Goal: Information Seeking & Learning: Understand process/instructions

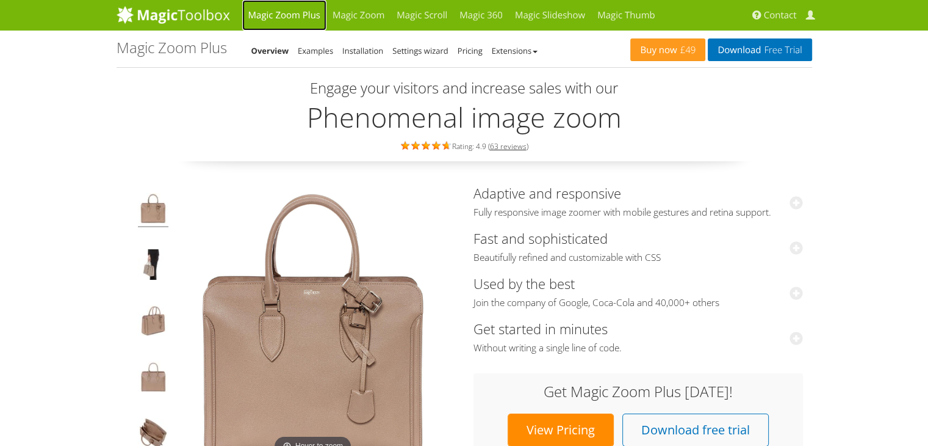
click at [283, 16] on link "Magic Zoom Plus" at bounding box center [284, 15] width 84 height 31
click at [359, 46] on link "Installation" at bounding box center [362, 50] width 41 height 11
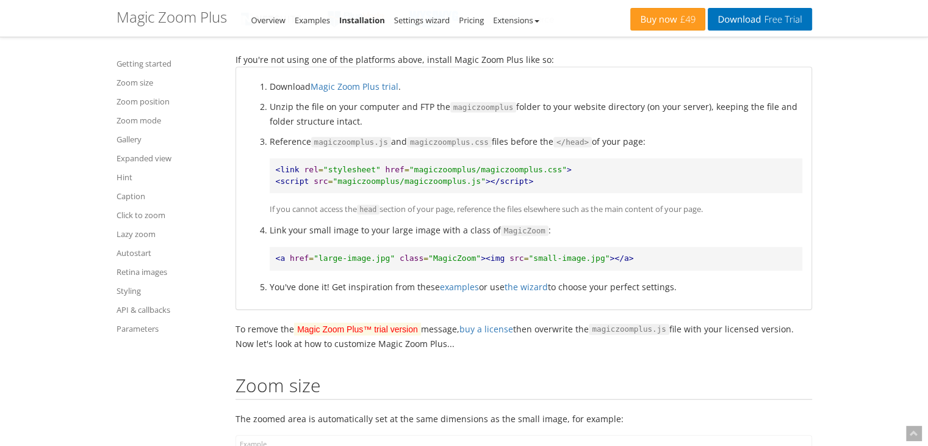
scroll to position [732, 0]
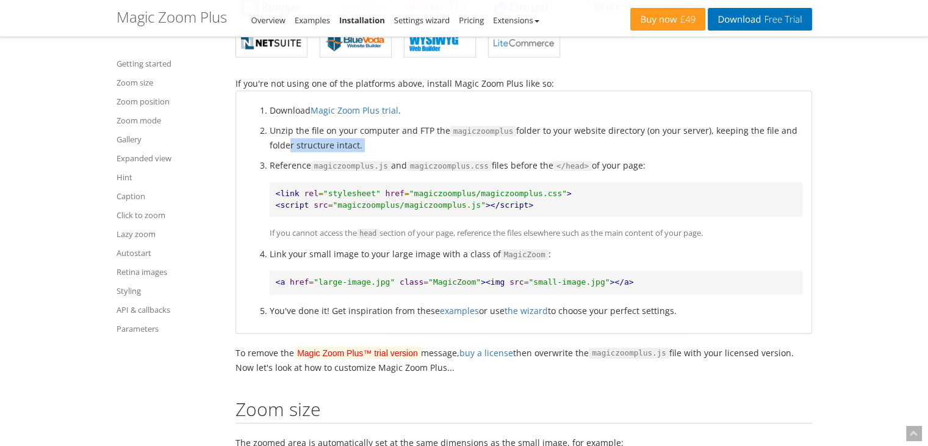
drag, startPoint x: 657, startPoint y: 156, endPoint x: 286, endPoint y: 147, distance: 370.6
click at [286, 147] on ol "Download Magic Zoom Plus trial . Unzip the file on your computer and FTP the ma…" at bounding box center [523, 210] width 557 height 214
click at [286, 147] on li "Unzip the file on your computer and FTP the magiczoomplus folder to your websit…" at bounding box center [536, 137] width 533 height 29
click at [293, 164] on li "Reference magiczoomplus.js and magiczoomplus.css files before the </head> of yo…" at bounding box center [536, 199] width 533 height 82
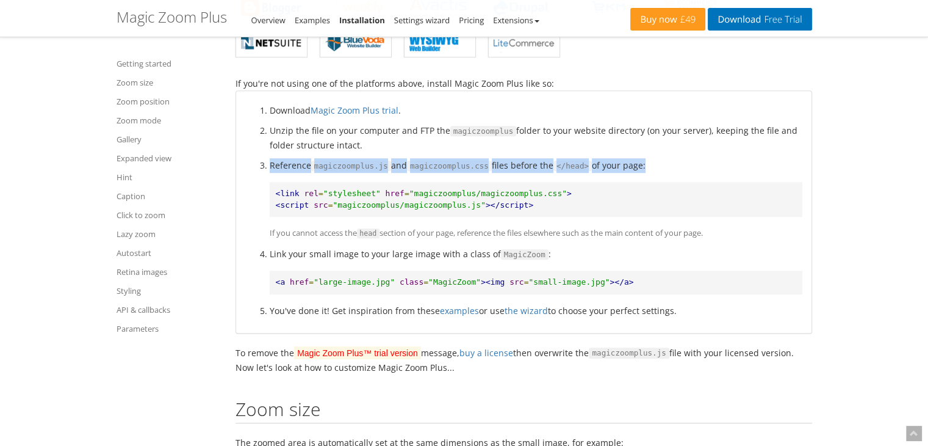
click at [293, 164] on li "Reference magiczoomplus.js and magiczoomplus.css files before the </head> of yo…" at bounding box center [536, 199] width 533 height 82
copy li "Reference magiczoomplus.js and magiczoomplus.css files before the </head> of yo…"
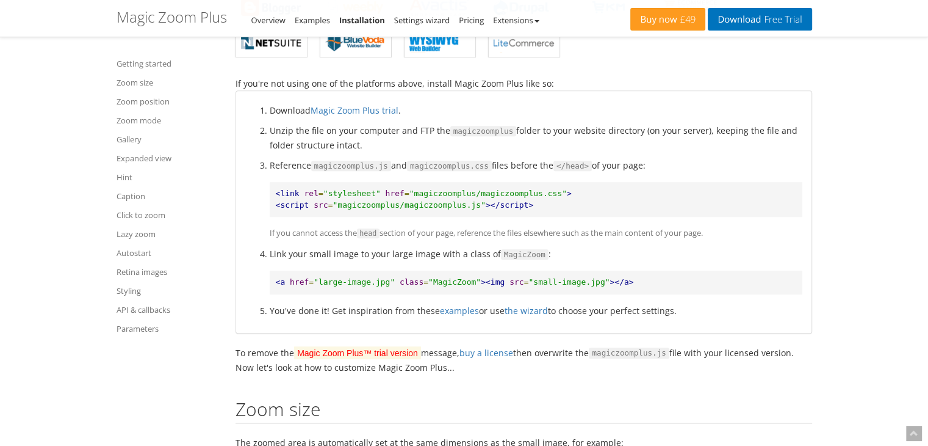
click at [552, 203] on pre "<link rel = "stylesheet" href = "magiczoomplus/magiczoomplus.css" > <script src…" at bounding box center [536, 199] width 533 height 35
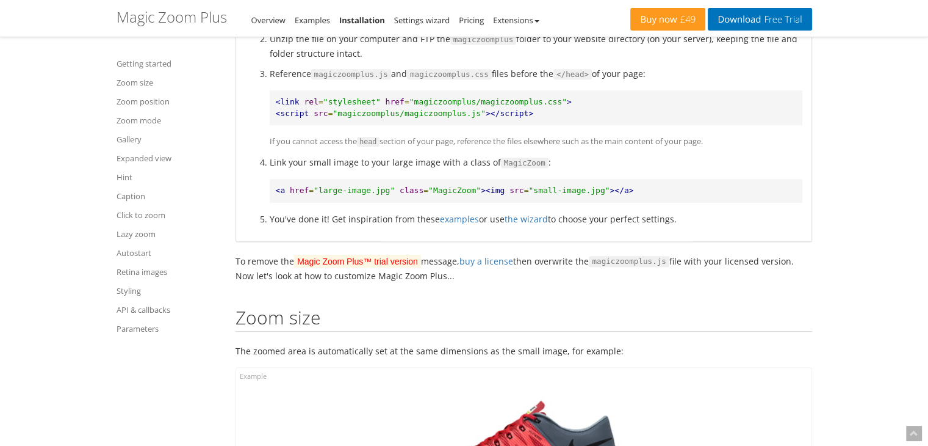
scroll to position [671, 0]
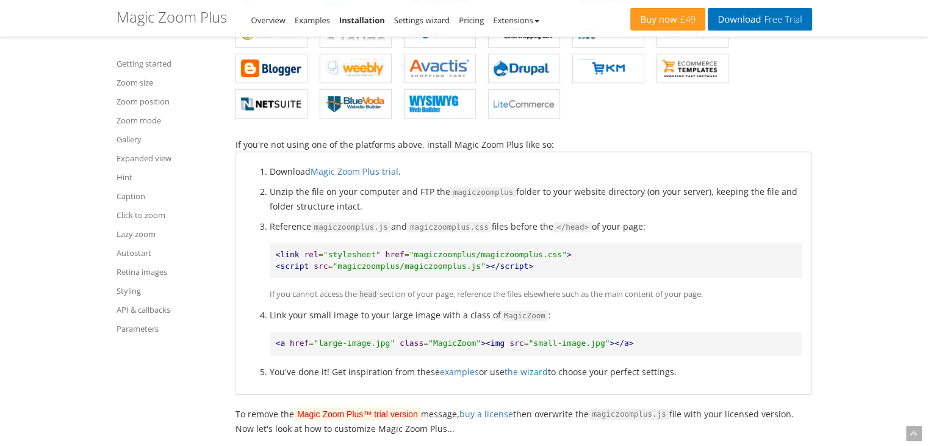
click at [388, 264] on span ""magiczoomplus/magiczoomplus.js"" at bounding box center [409, 265] width 153 height 9
click at [419, 264] on span ""magiczoomplus/magiczoomplus.js"" at bounding box center [409, 265] width 153 height 9
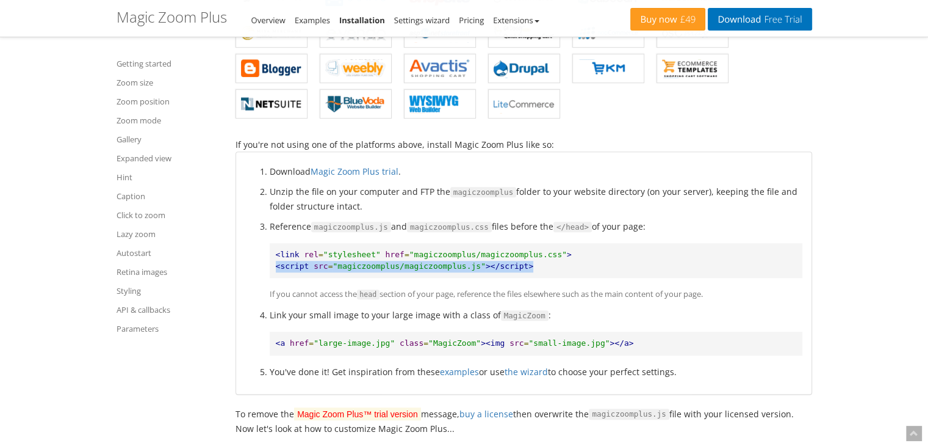
drag, startPoint x: 540, startPoint y: 267, endPoint x: 247, endPoint y: 269, distance: 292.4
click at [247, 269] on ol "Download Magic Zoom Plus trial . Unzip the file on your computer and FTP the ma…" at bounding box center [523, 271] width 557 height 214
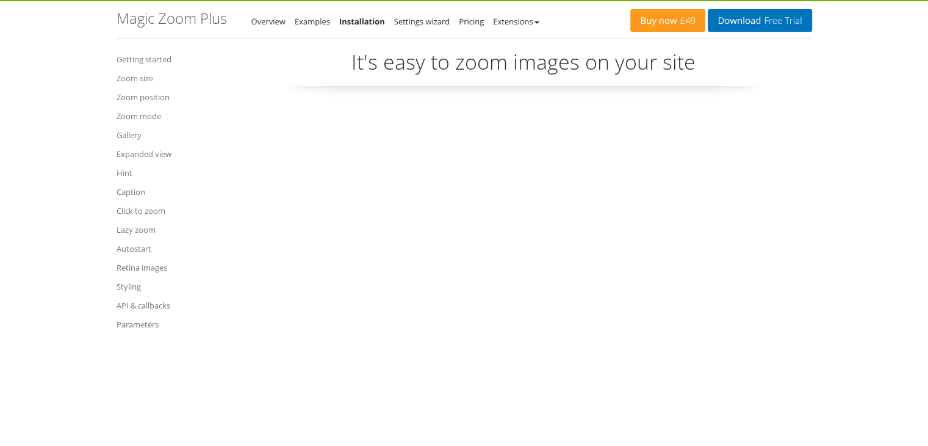
scroll to position [0, 0]
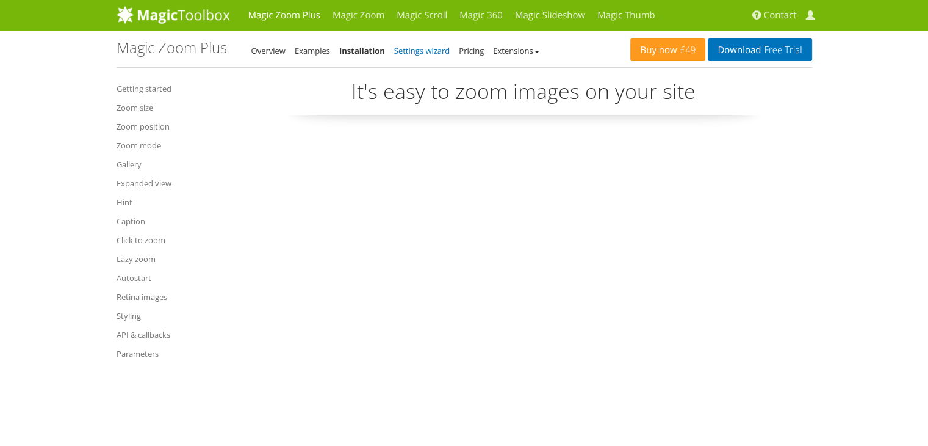
click at [427, 52] on link "Settings wizard" at bounding box center [422, 50] width 56 height 11
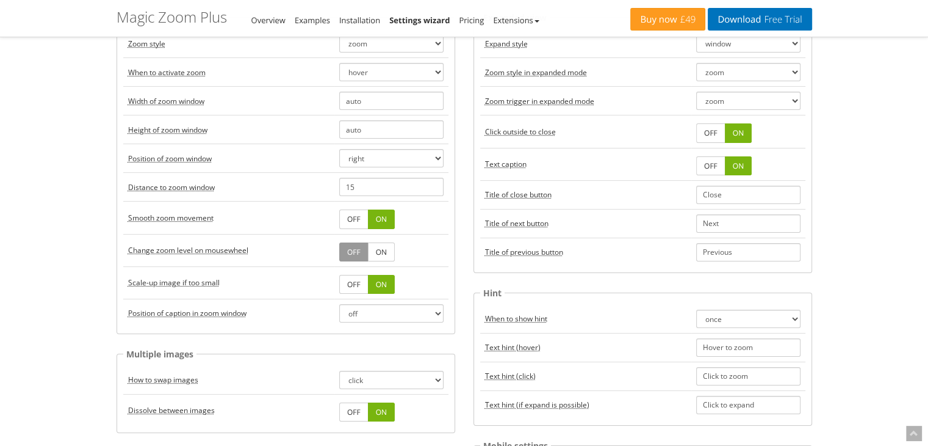
scroll to position [183, 0]
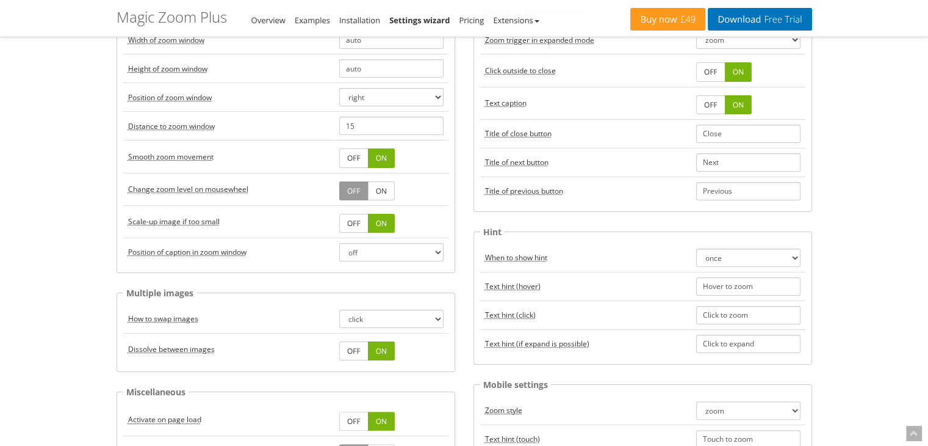
click at [363, 220] on link "OFF" at bounding box center [353, 223] width 29 height 19
click at [359, 225] on link "OFF" at bounding box center [353, 223] width 29 height 19
click at [387, 223] on link "ON" at bounding box center [381, 223] width 27 height 19
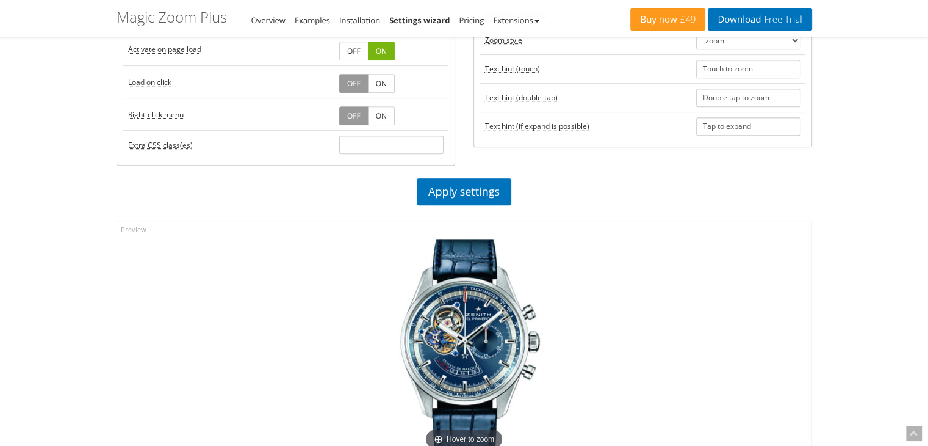
scroll to position [549, 0]
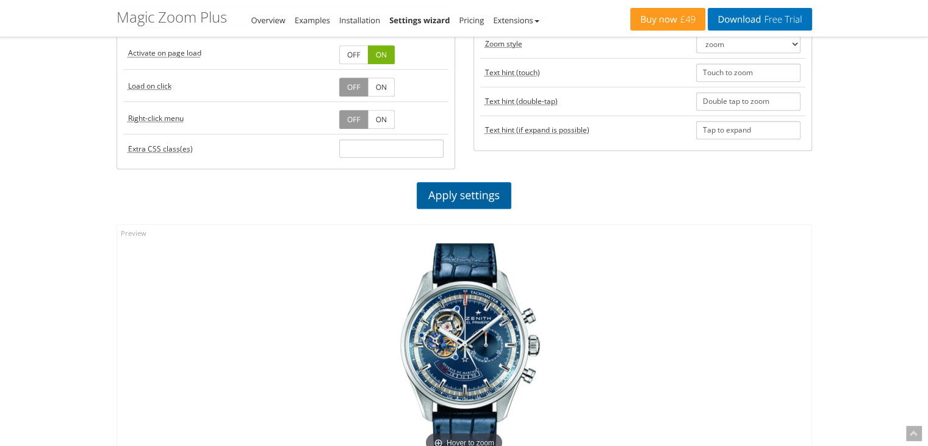
click at [442, 197] on link "Apply settings" at bounding box center [464, 195] width 95 height 27
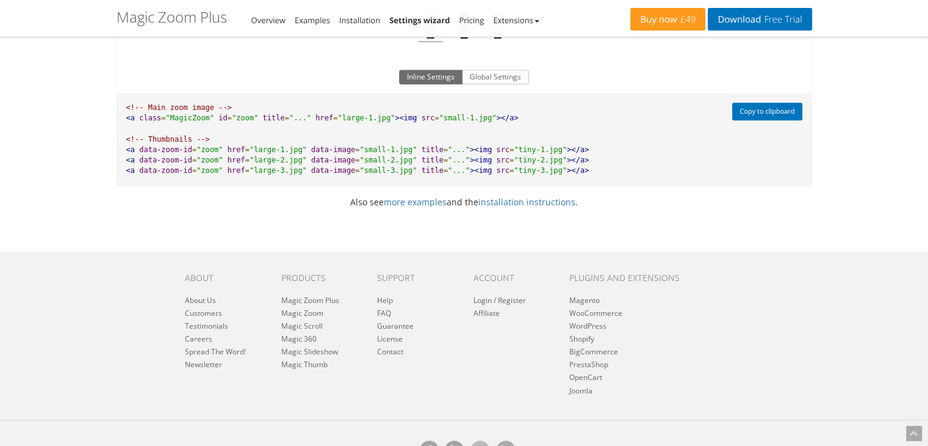
scroll to position [1038, 0]
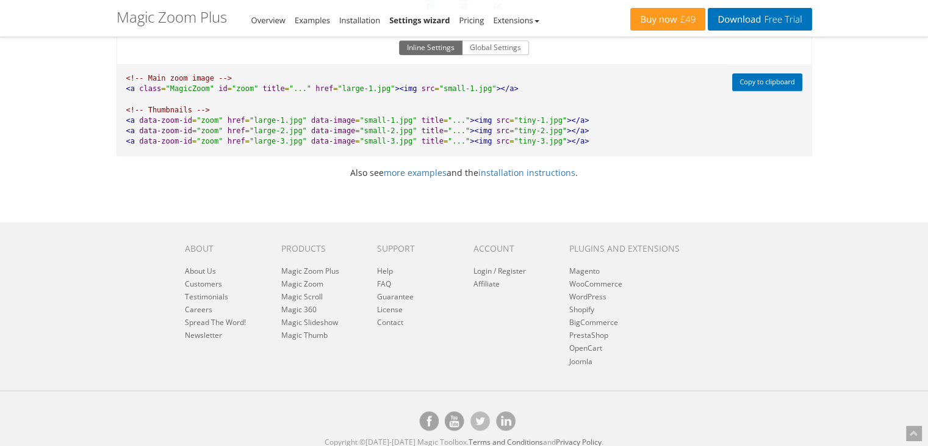
click at [532, 179] on p "Also see more examples and the installation instructions ." at bounding box center [464, 172] width 714 height 14
click at [532, 178] on link "installation instructions" at bounding box center [527, 173] width 97 height 12
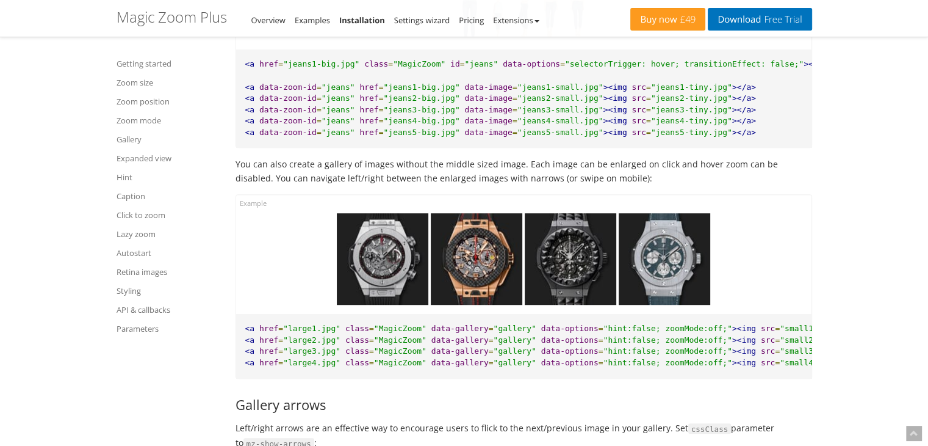
scroll to position [5310, 0]
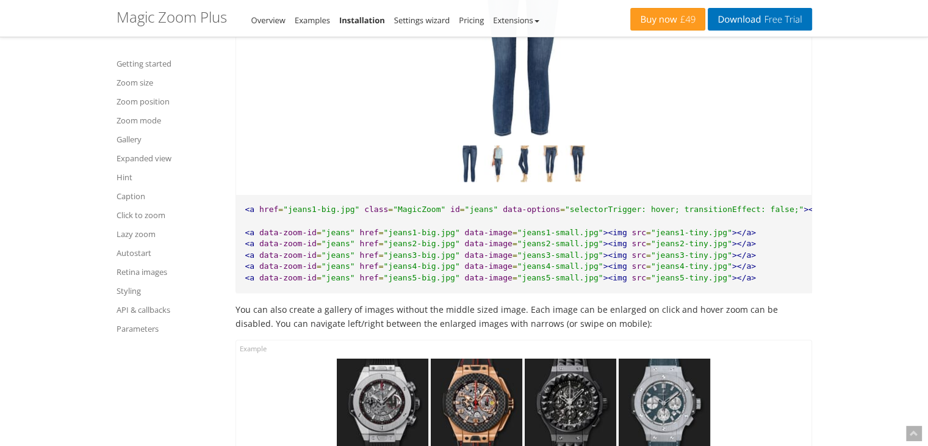
click at [548, 172] on img at bounding box center [550, 165] width 24 height 40
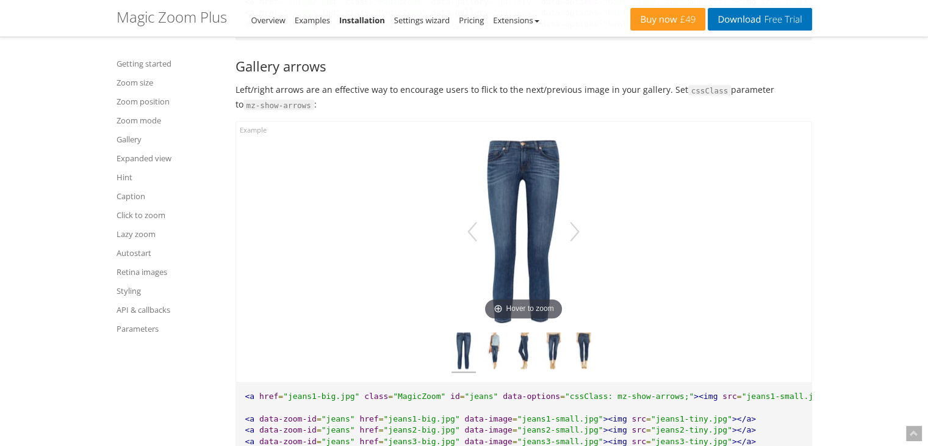
scroll to position [5921, 0]
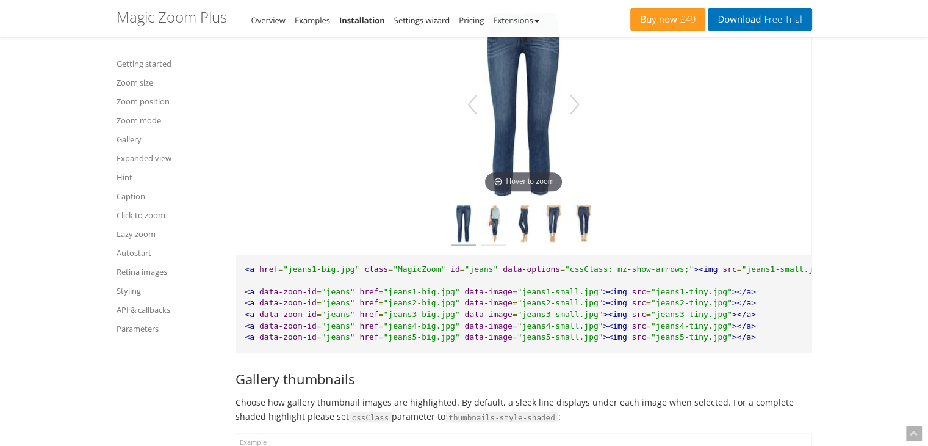
click at [492, 245] on img at bounding box center [494, 225] width 24 height 40
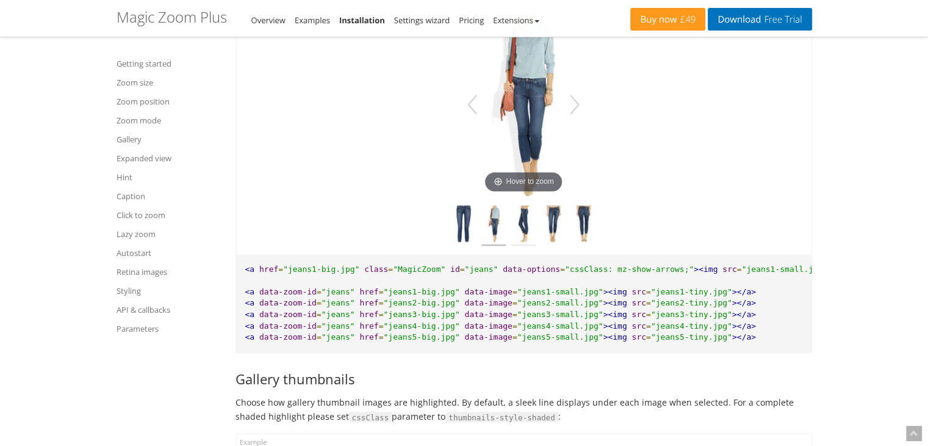
click at [513, 245] on img at bounding box center [524, 225] width 24 height 40
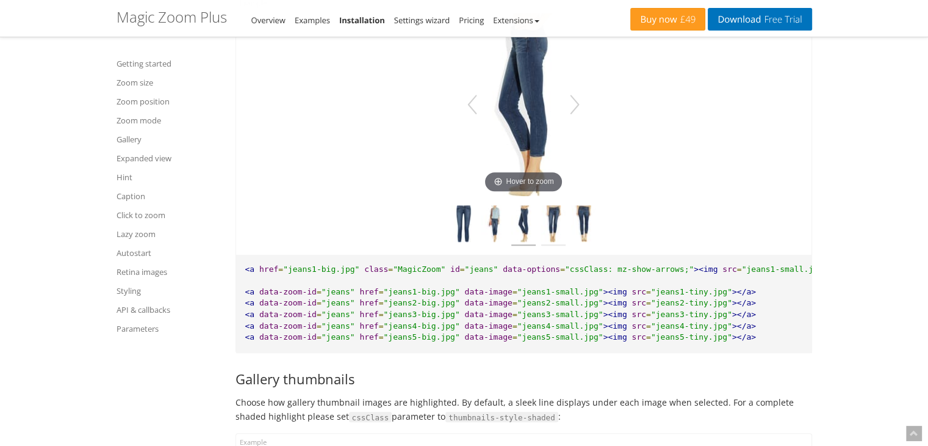
click at [551, 245] on img at bounding box center [553, 225] width 24 height 40
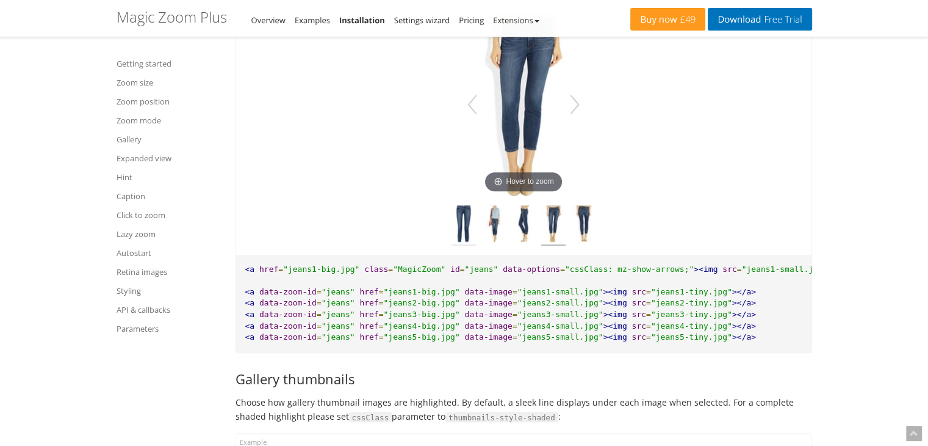
click at [454, 245] on img at bounding box center [464, 225] width 24 height 40
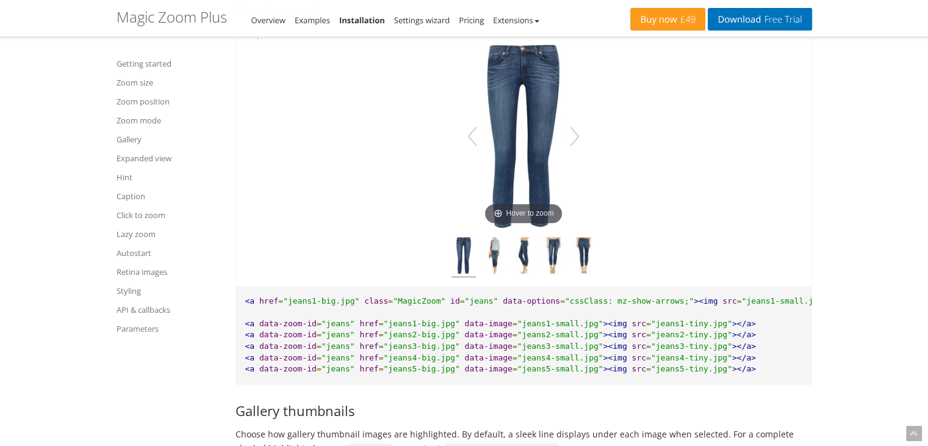
scroll to position [5860, 0]
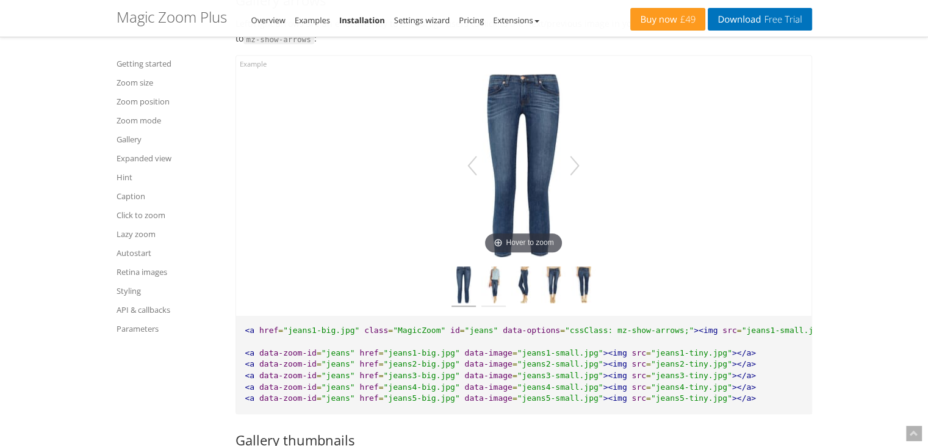
click at [495, 306] on img at bounding box center [494, 286] width 24 height 40
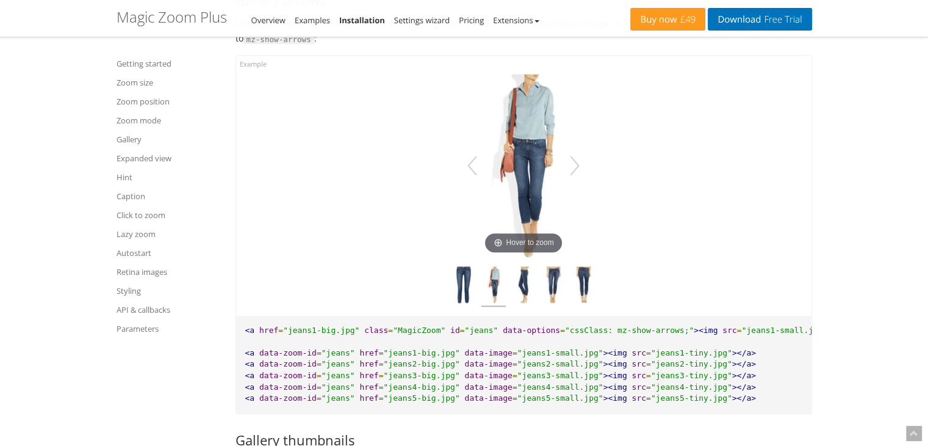
click at [537, 306] on div at bounding box center [523, 286] width 557 height 40
click at [588, 306] on img at bounding box center [583, 286] width 24 height 40
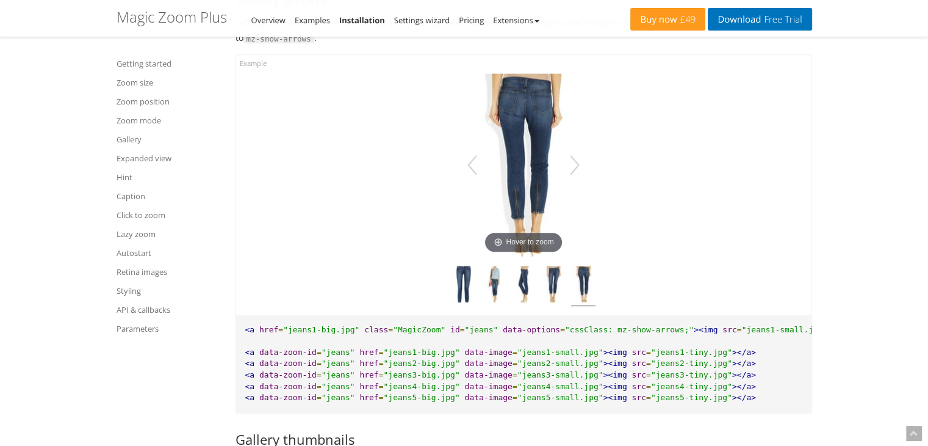
scroll to position [5982, 0]
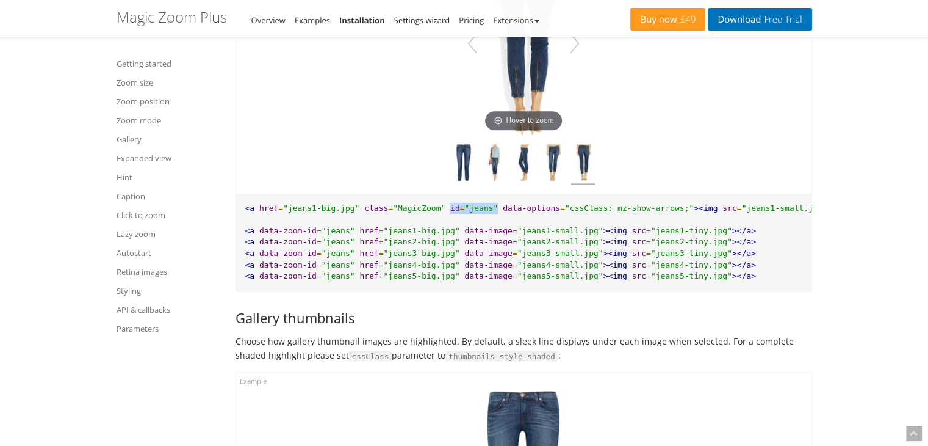
drag, startPoint x: 432, startPoint y: 228, endPoint x: 475, endPoint y: 225, distance: 43.4
click at [475, 225] on pre "<a href = "jeans1-big.jpg" class = "MagicZoom" id = "jeans" data-options = "css…" at bounding box center [524, 242] width 576 height 98
copy pre "id = "jeans""
drag, startPoint x: 540, startPoint y: 230, endPoint x: 651, endPoint y: 225, distance: 111.2
click at [651, 212] on span ""cssClass: mz-show-arrows;"" at bounding box center [629, 207] width 129 height 9
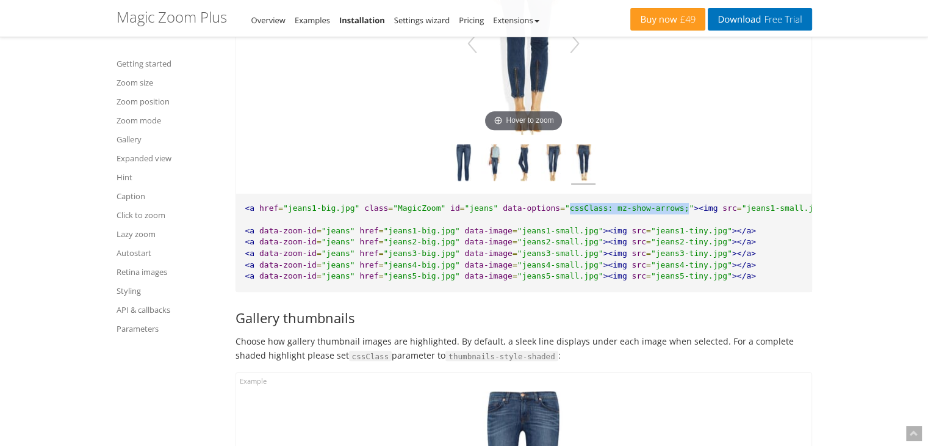
click at [651, 212] on span ""cssClass: mz-show-arrows;"" at bounding box center [629, 207] width 129 height 9
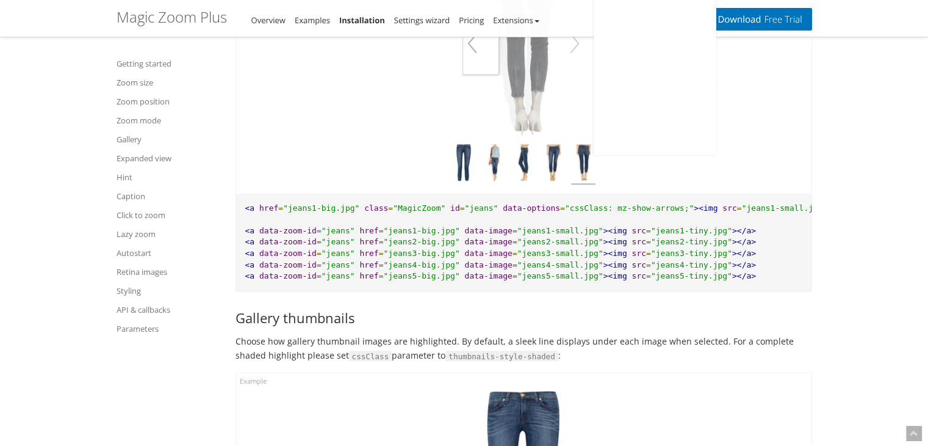
click at [474, 60] on button "button" at bounding box center [473, 43] width 20 height 34
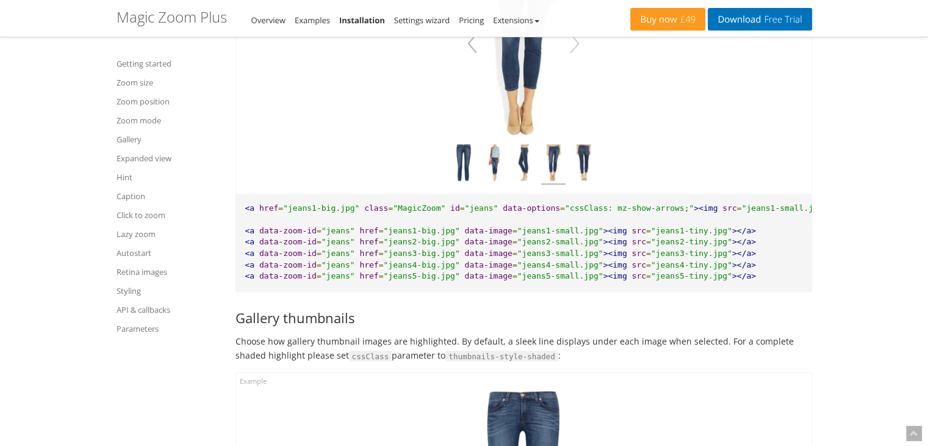
click at [474, 60] on button "button" at bounding box center [473, 43] width 20 height 34
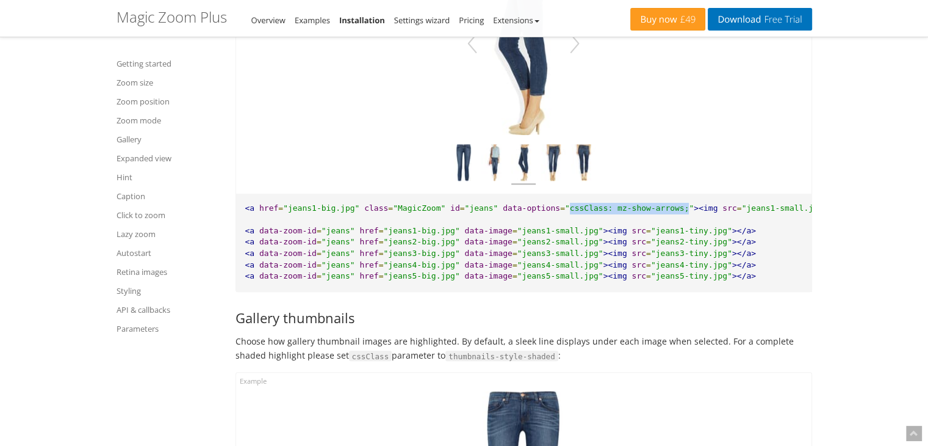
drag, startPoint x: 540, startPoint y: 227, endPoint x: 648, endPoint y: 227, distance: 108.0
click at [648, 212] on span ""cssClass: mz-show-arrows;"" at bounding box center [629, 207] width 129 height 9
copy span "cssClass: mz-show-arrows;"
click at [565, 212] on span ""cssClass: mz-show-arrows;"" at bounding box center [629, 207] width 129 height 9
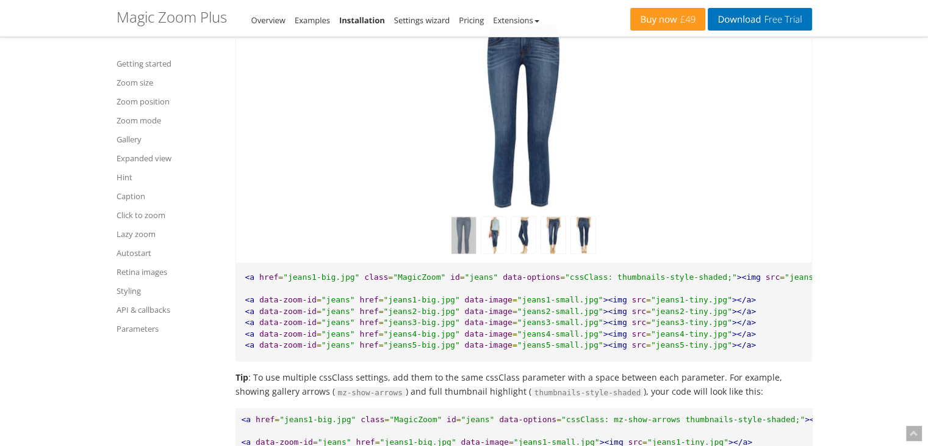
scroll to position [6287, 0]
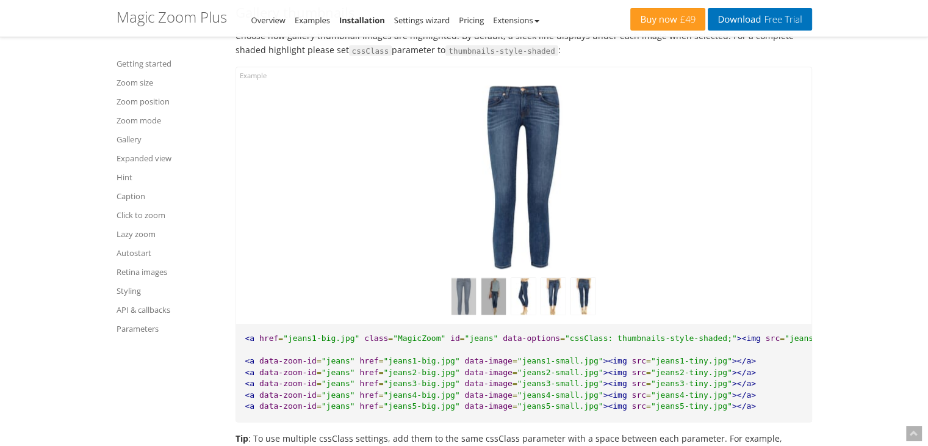
click at [488, 314] on img at bounding box center [494, 296] width 24 height 37
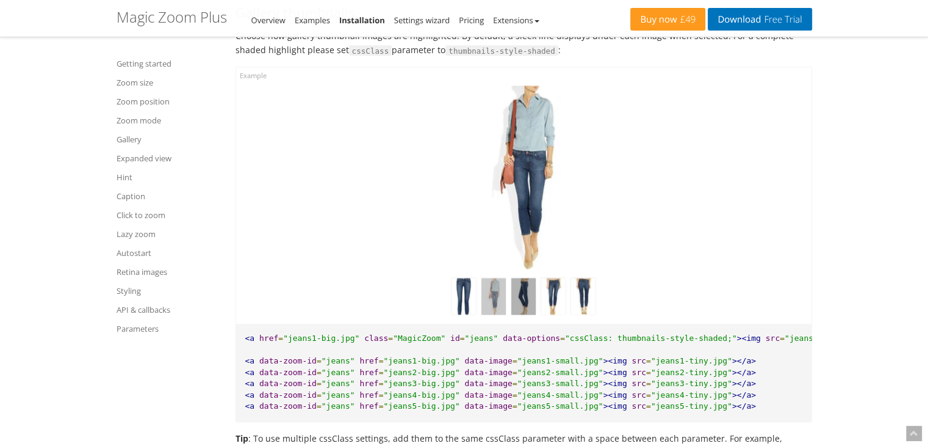
click at [515, 314] on img at bounding box center [524, 296] width 24 height 37
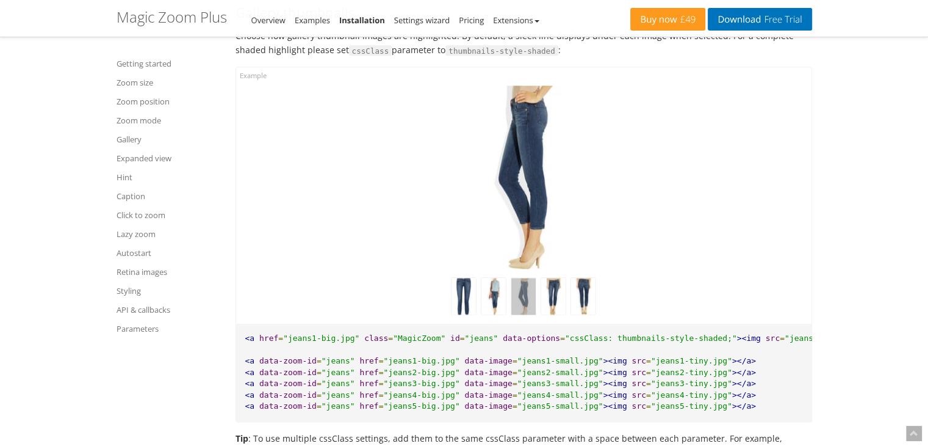
click at [517, 181] on img at bounding box center [524, 176] width 122 height 183
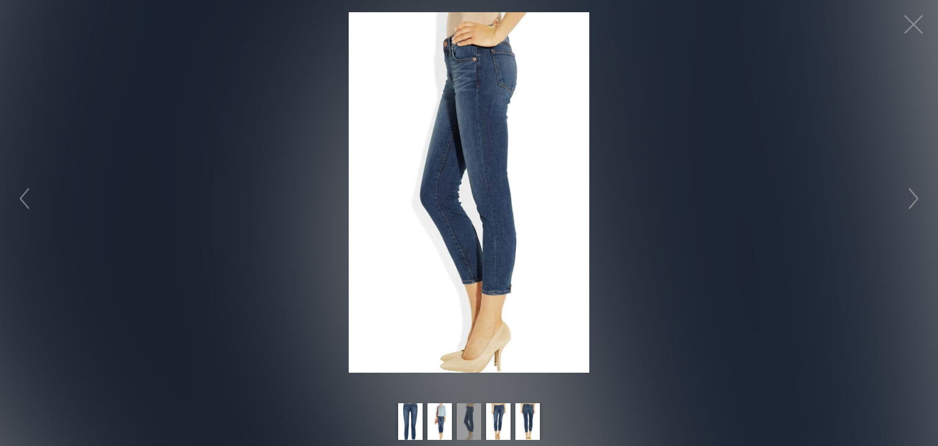
click at [151, 160] on figure "Click to expand" at bounding box center [469, 192] width 938 height 360
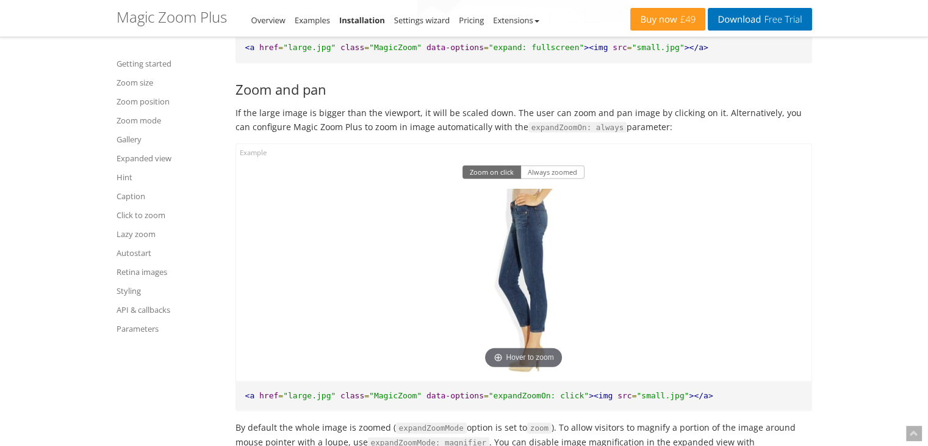
scroll to position [7447, 0]
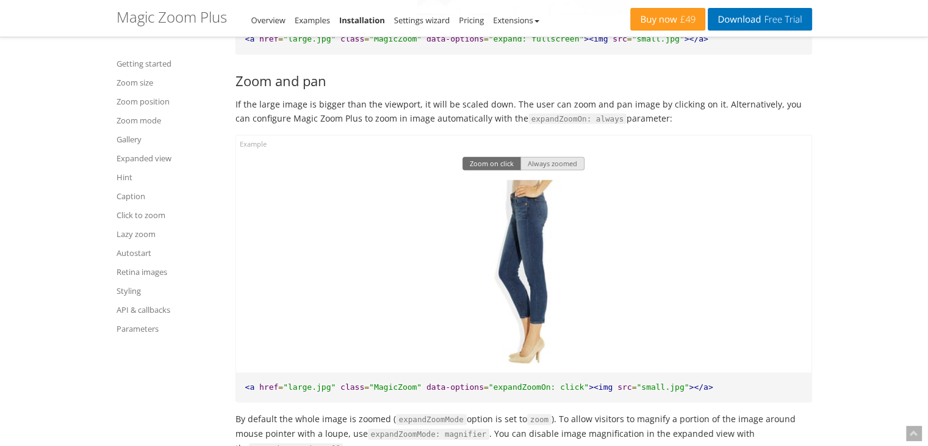
click at [544, 170] on button "Always zoomed" at bounding box center [553, 163] width 64 height 13
click at [492, 170] on button "Zoom on click" at bounding box center [492, 163] width 59 height 13
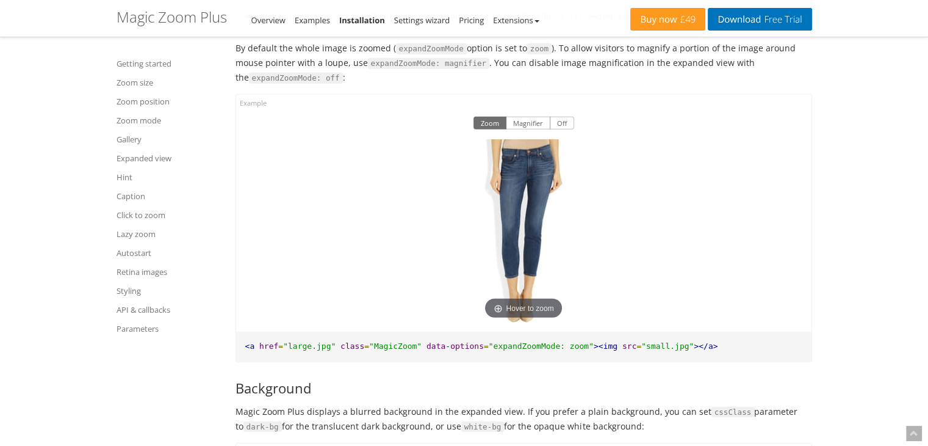
scroll to position [7813, 0]
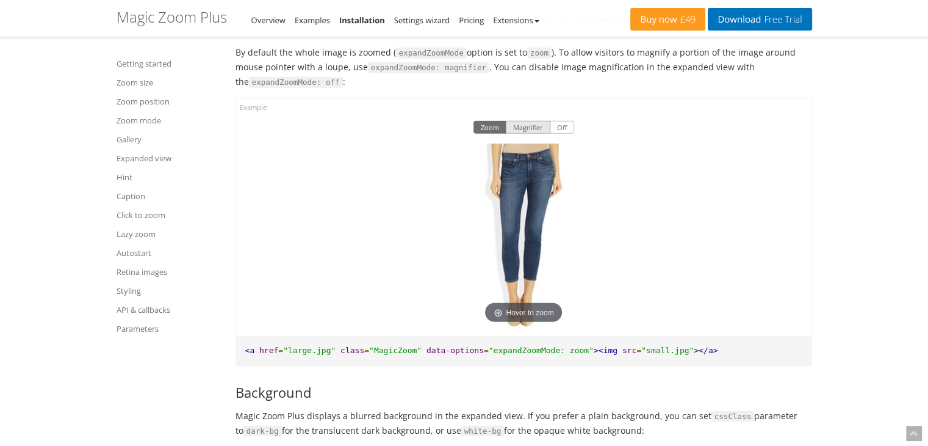
click at [526, 134] on button "Magnifier" at bounding box center [528, 127] width 45 height 13
click at [563, 134] on button "Off" at bounding box center [562, 127] width 24 height 13
click at [535, 134] on button "Magnifier" at bounding box center [528, 127] width 45 height 13
click at [493, 134] on button "Zoom" at bounding box center [490, 127] width 33 height 13
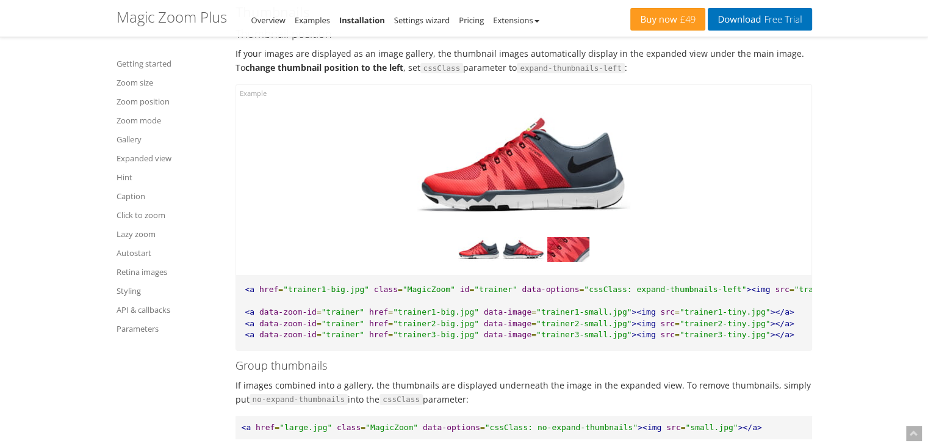
scroll to position [8728, 0]
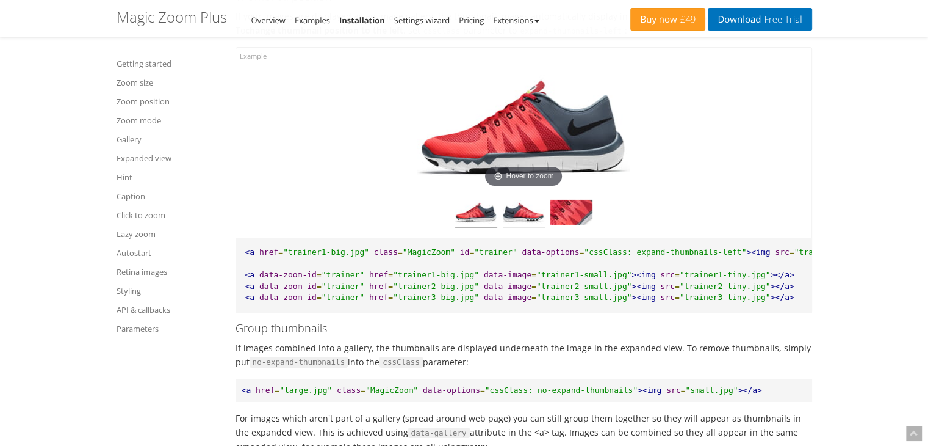
click at [526, 228] on img at bounding box center [524, 214] width 42 height 29
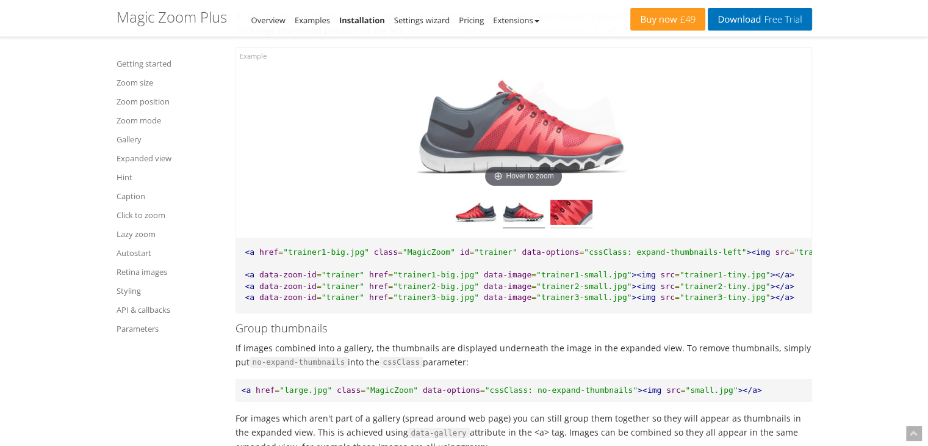
click at [566, 228] on img at bounding box center [572, 214] width 42 height 29
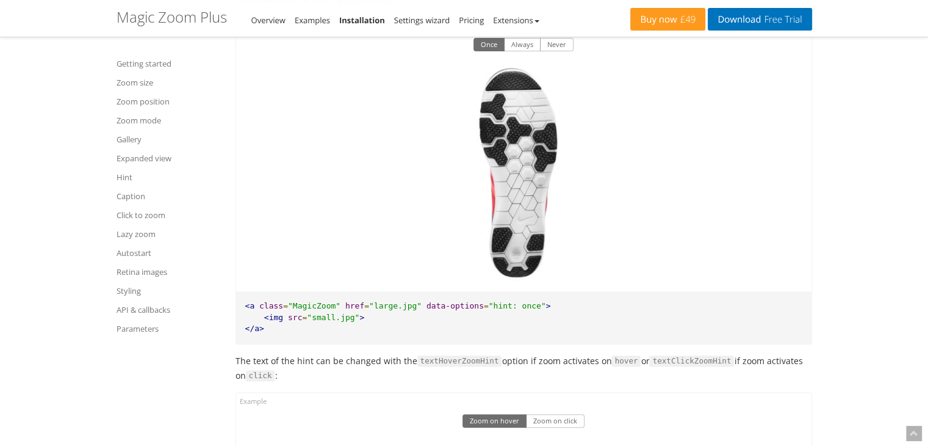
scroll to position [9522, 0]
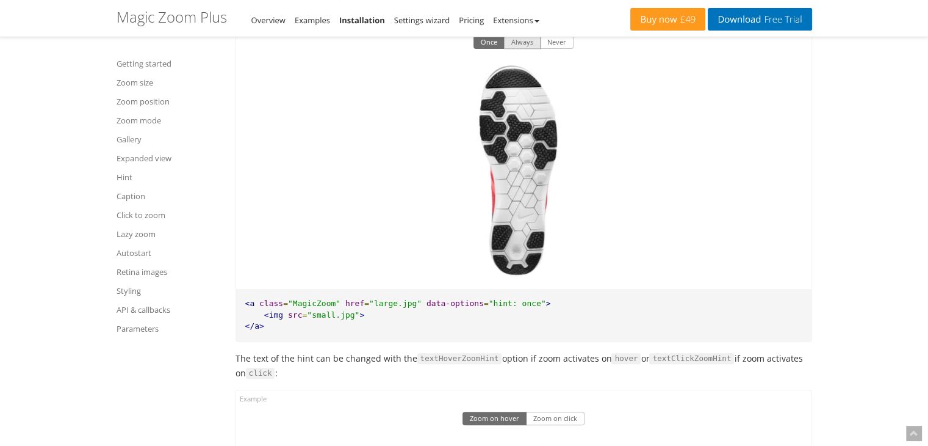
click at [526, 49] on button "Always" at bounding box center [522, 41] width 37 height 13
click at [554, 49] on button "Never" at bounding box center [557, 41] width 34 height 13
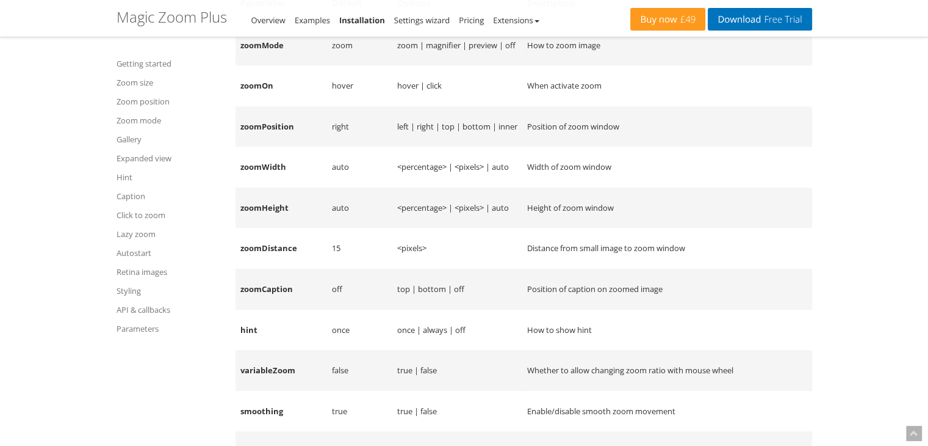
scroll to position [1167, 0]
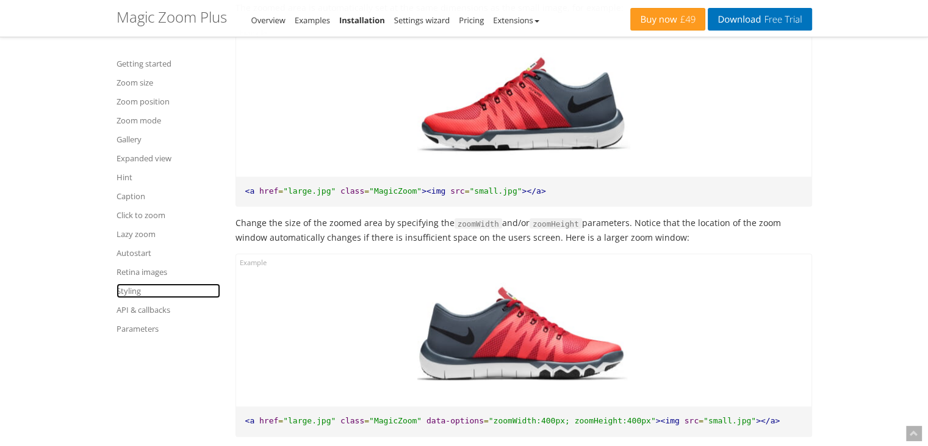
click at [138, 291] on link "Styling" at bounding box center [169, 290] width 104 height 15
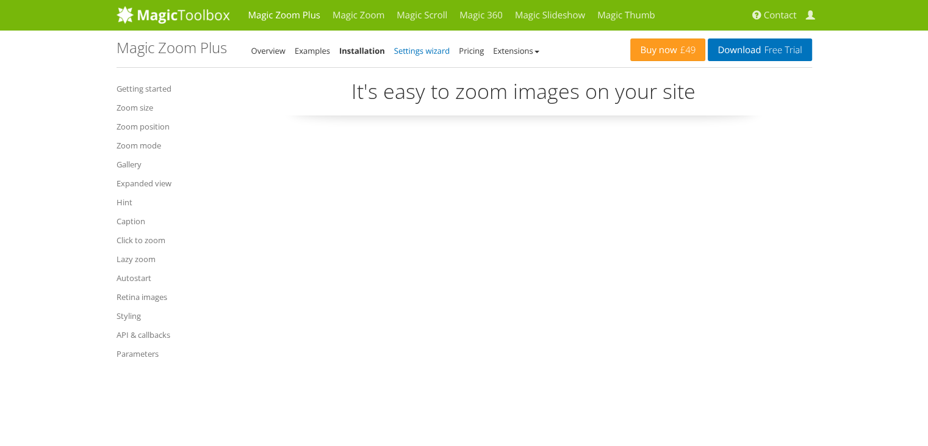
click at [418, 48] on link "Settings wizard" at bounding box center [422, 50] width 56 height 11
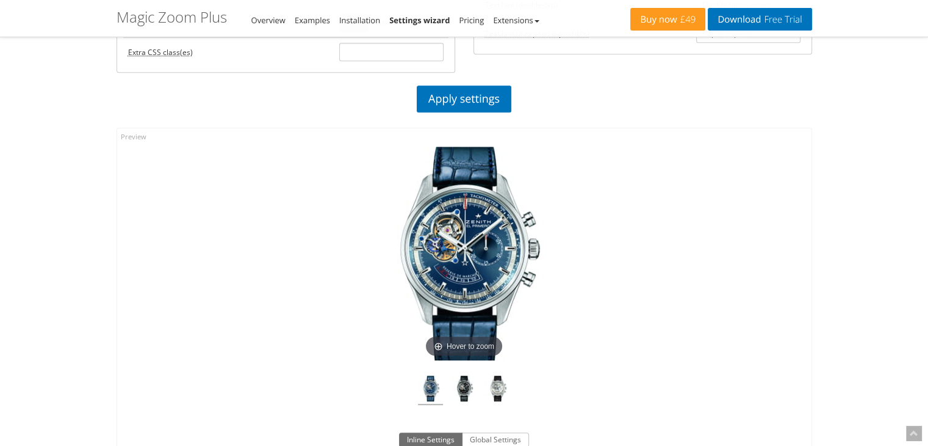
scroll to position [671, 0]
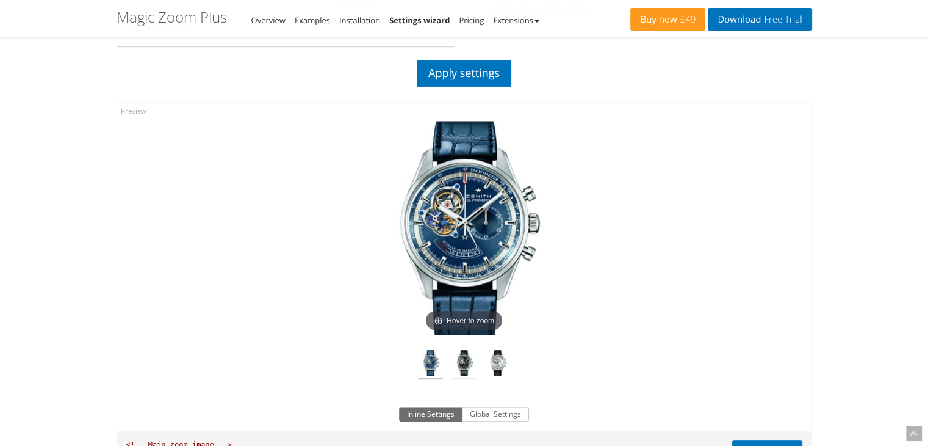
click at [474, 367] on img at bounding box center [464, 364] width 25 height 29
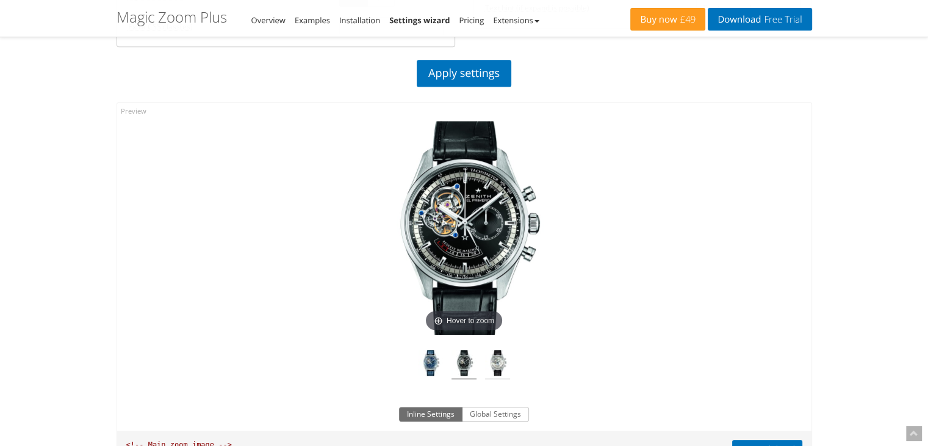
click at [502, 367] on img at bounding box center [497, 364] width 25 height 29
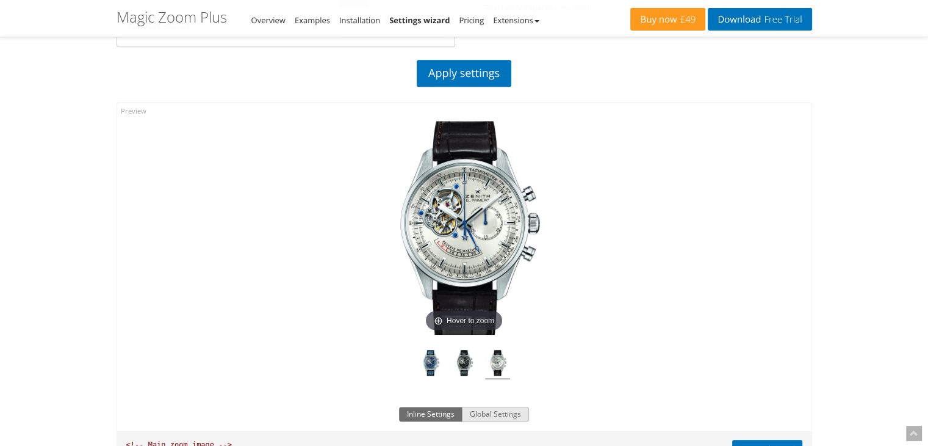
click at [514, 414] on button "Global Settings" at bounding box center [495, 414] width 67 height 15
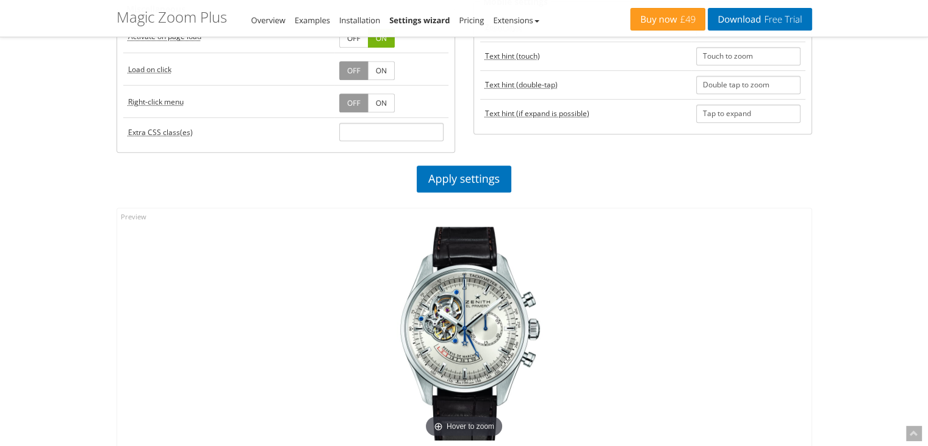
scroll to position [427, 0]
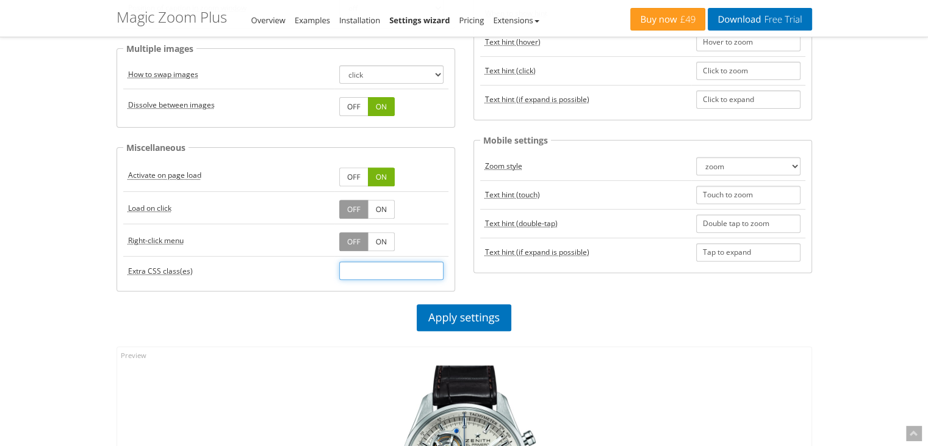
click at [386, 274] on input "text" at bounding box center [391, 270] width 104 height 18
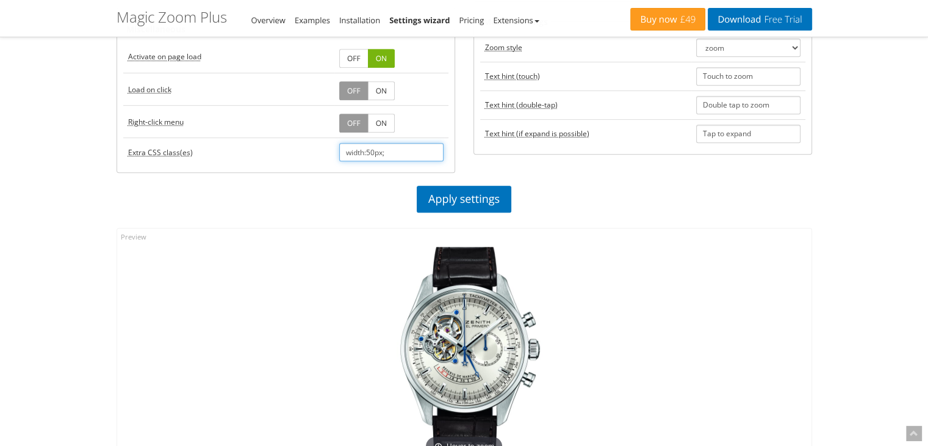
scroll to position [549, 0]
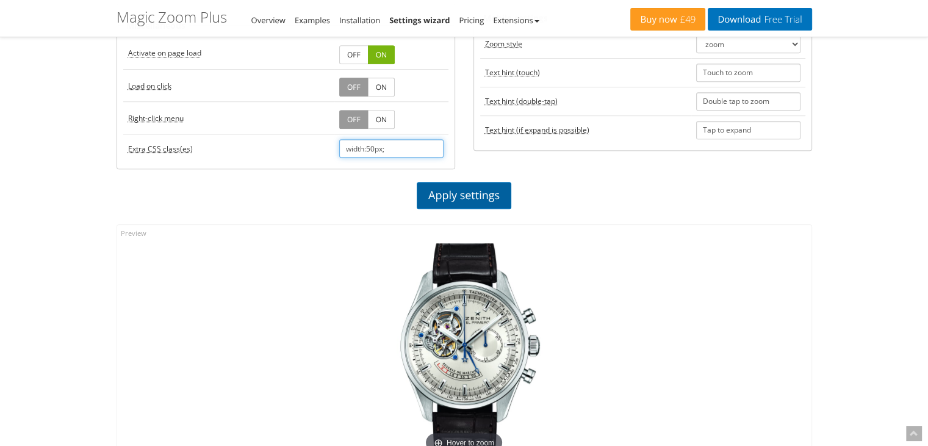
type input "width:50px;"
click at [483, 189] on link "Apply settings" at bounding box center [464, 195] width 95 height 27
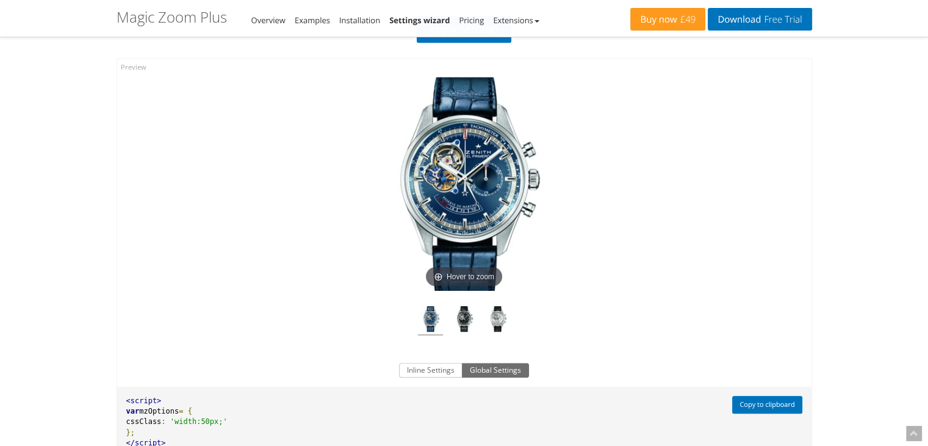
scroll to position [732, 0]
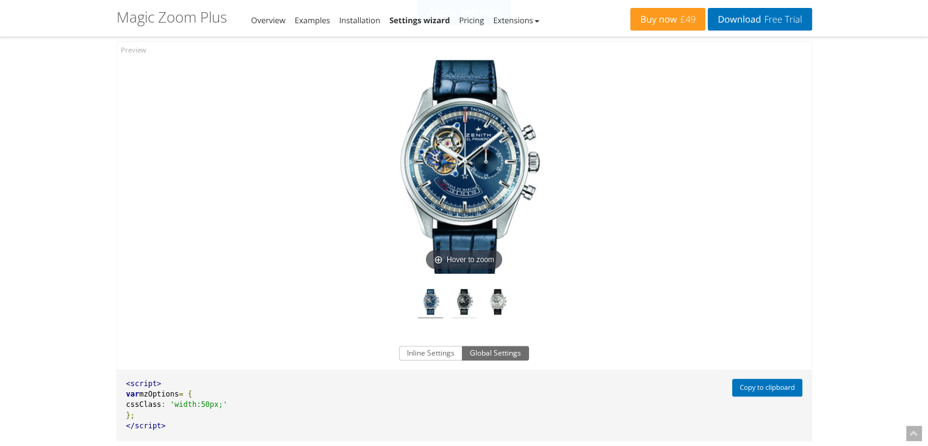
click at [467, 311] on img at bounding box center [464, 303] width 25 height 29
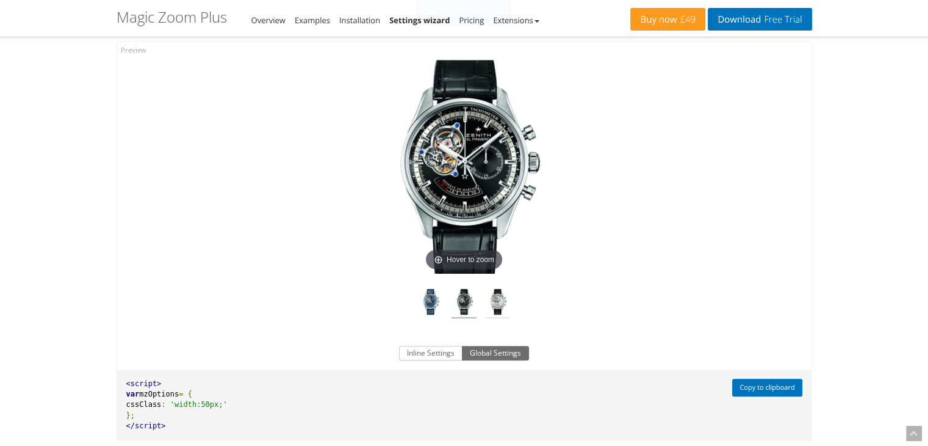
click at [510, 311] on img at bounding box center [497, 303] width 25 height 29
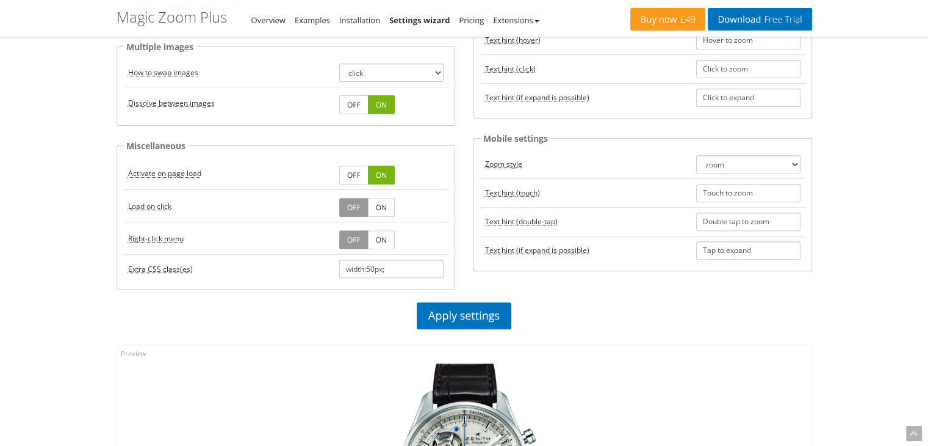
scroll to position [427, 0]
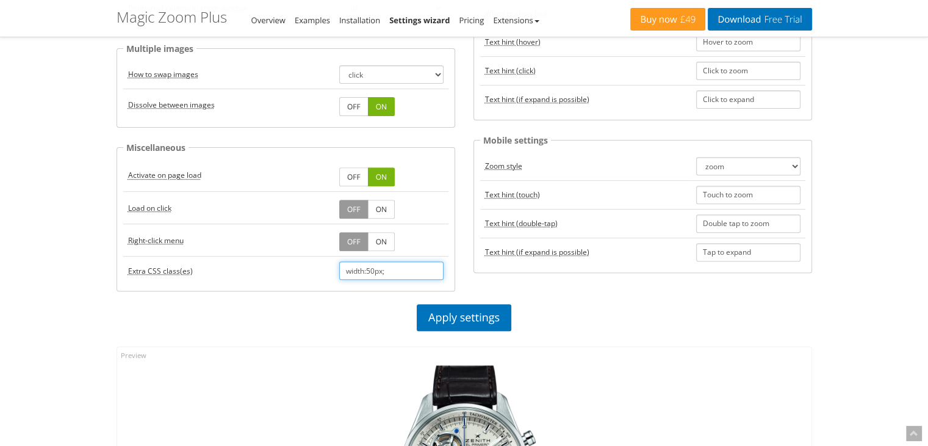
click at [369, 275] on input "width:50px;" at bounding box center [391, 270] width 104 height 18
click at [374, 272] on input "width:50px;" at bounding box center [391, 270] width 104 height 18
click at [576, 306] on p "Apply settings" at bounding box center [465, 317] width 696 height 27
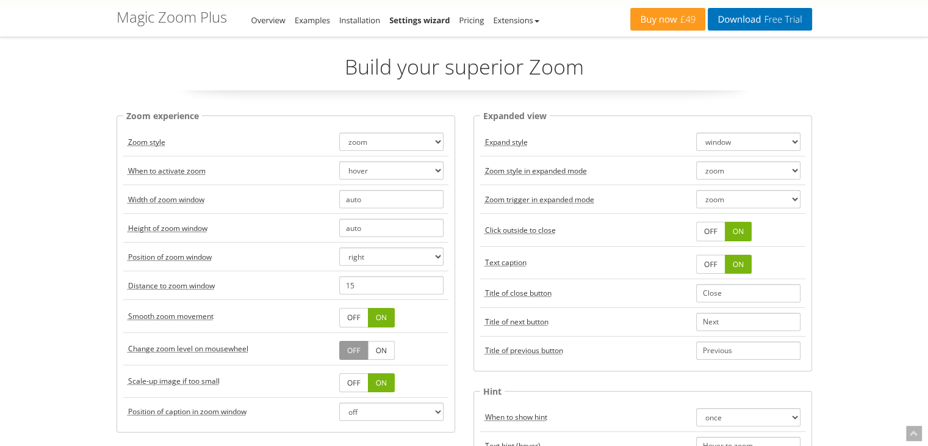
scroll to position [0, 0]
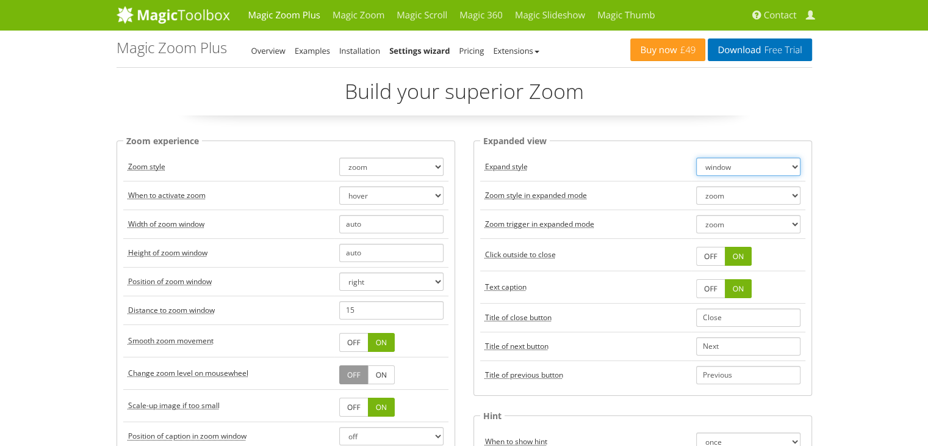
click at [735, 170] on select "window fullscreen off" at bounding box center [748, 166] width 104 height 18
click at [736, 164] on select "window fullscreen off" at bounding box center [748, 166] width 104 height 18
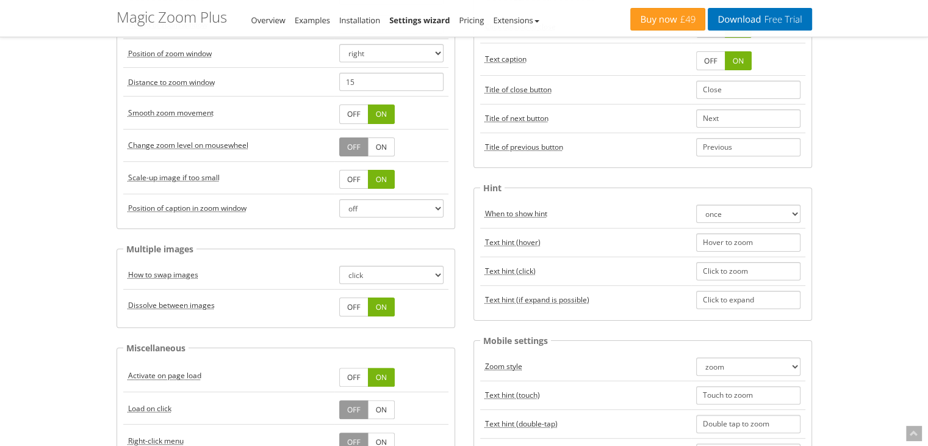
scroll to position [244, 0]
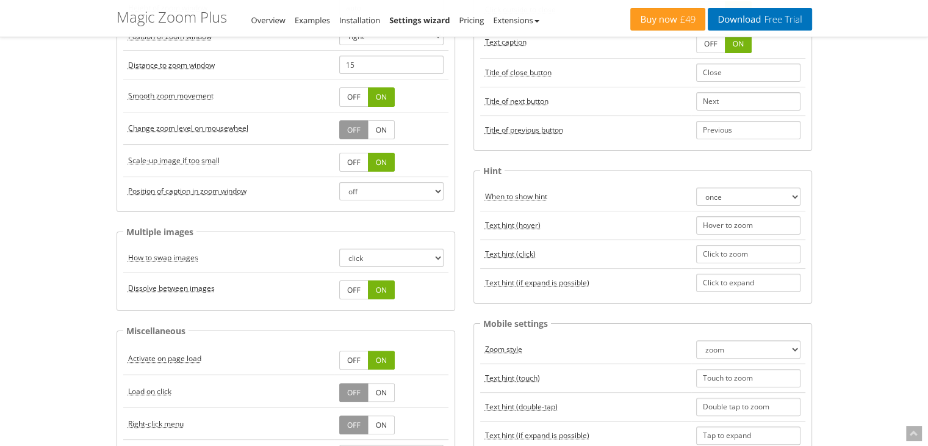
click at [360, 159] on link "OFF" at bounding box center [353, 162] width 29 height 19
click at [377, 157] on link "ON" at bounding box center [381, 162] width 27 height 19
click at [355, 157] on link "OFF" at bounding box center [353, 162] width 29 height 19
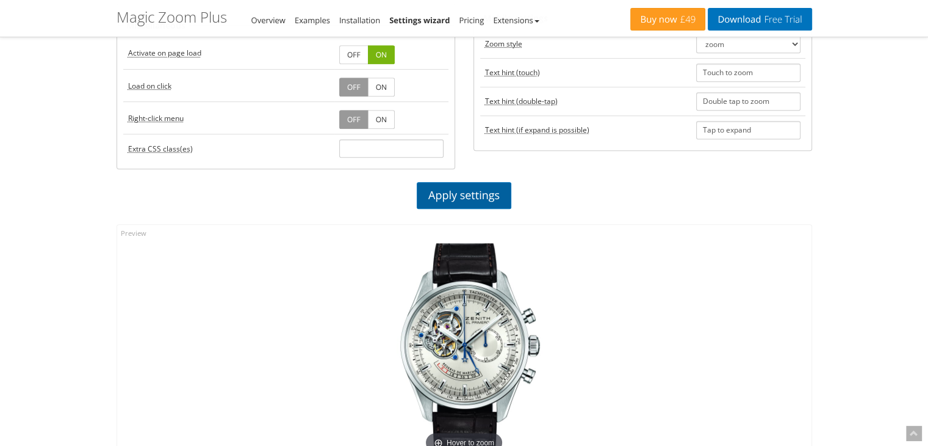
click at [481, 182] on link "Apply settings" at bounding box center [464, 195] width 95 height 27
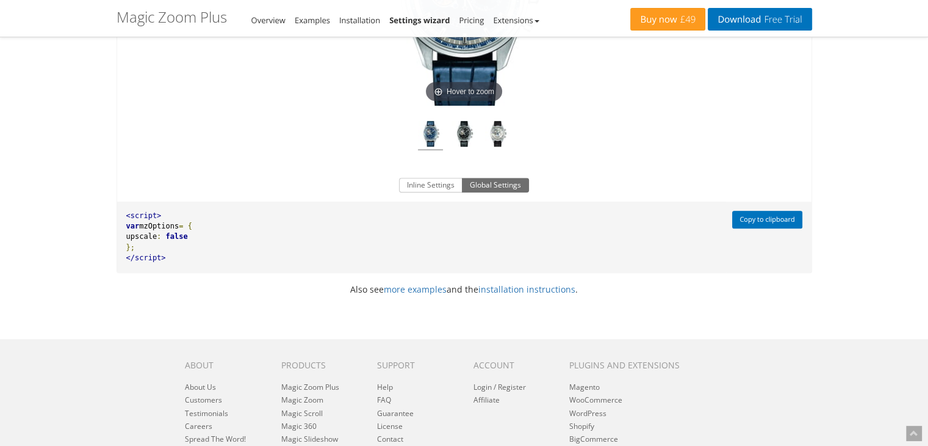
scroll to position [969, 0]
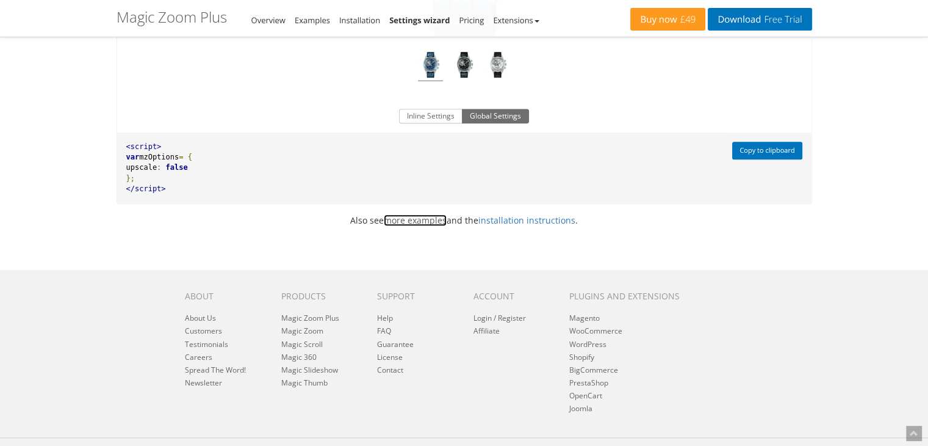
click at [433, 226] on link "more examples" at bounding box center [415, 220] width 63 height 12
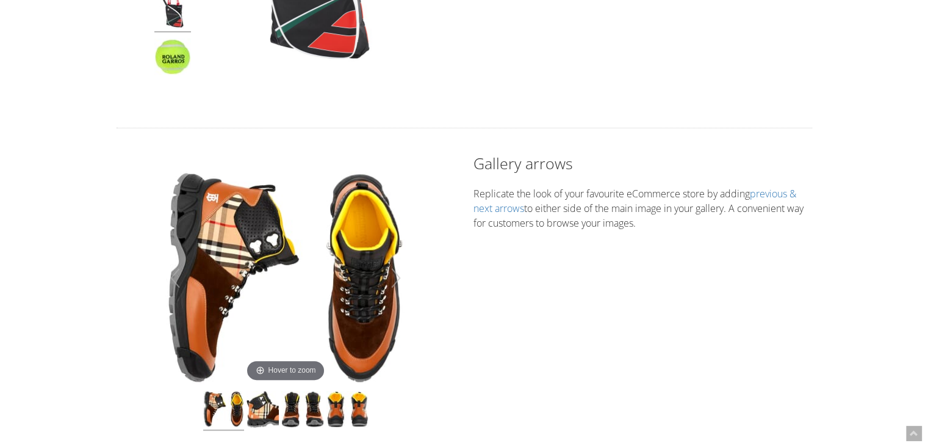
scroll to position [427, 0]
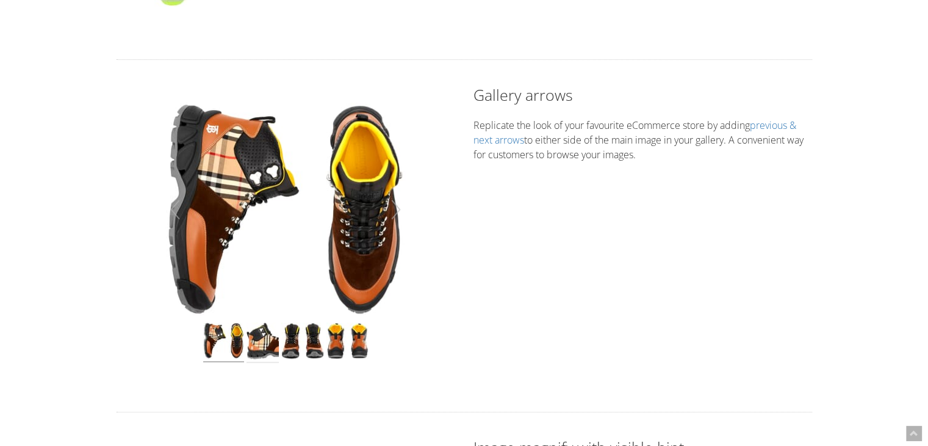
click at [269, 342] on img at bounding box center [263, 342] width 32 height 40
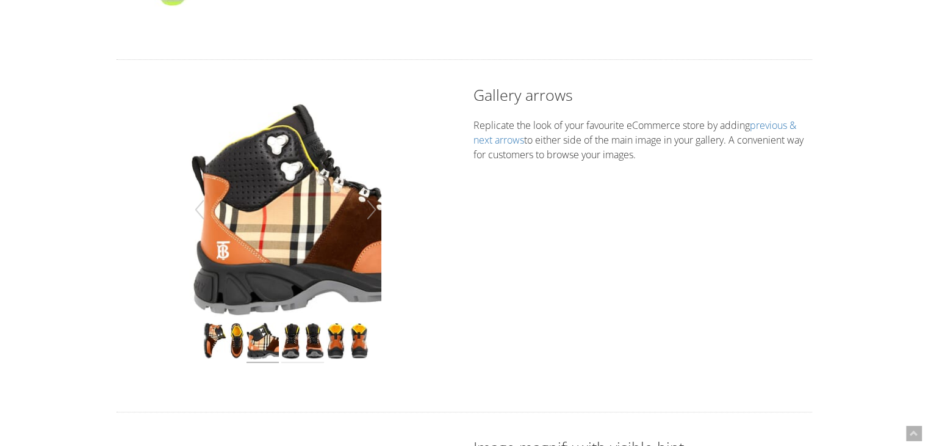
click at [285, 339] on img at bounding box center [302, 342] width 43 height 40
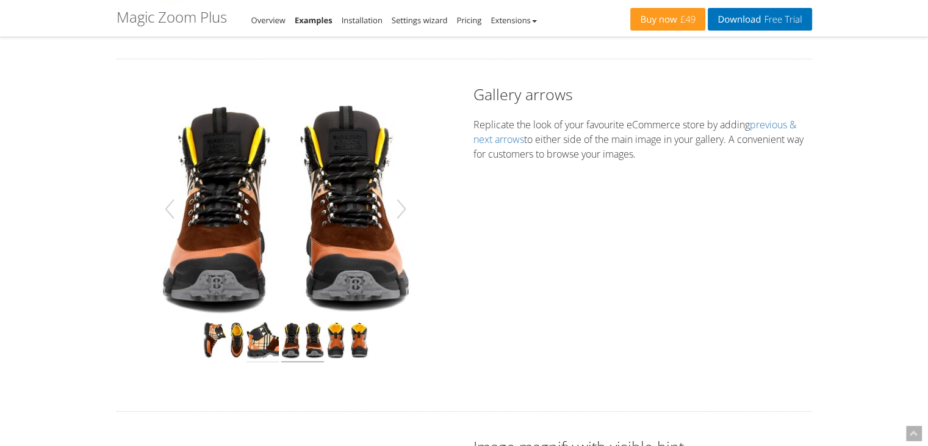
click at [267, 339] on img at bounding box center [263, 342] width 32 height 40
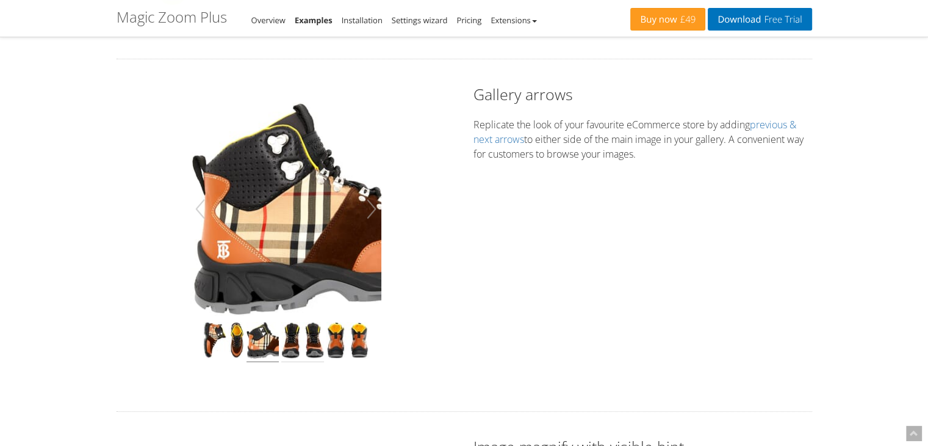
click at [286, 341] on img at bounding box center [302, 342] width 43 height 40
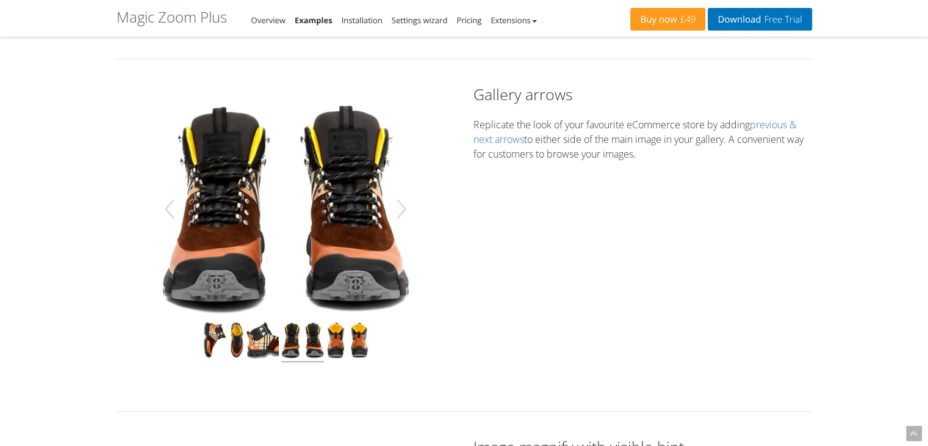
click at [325, 340] on div at bounding box center [286, 342] width 314 height 40
click at [339, 340] on img at bounding box center [348, 342] width 42 height 40
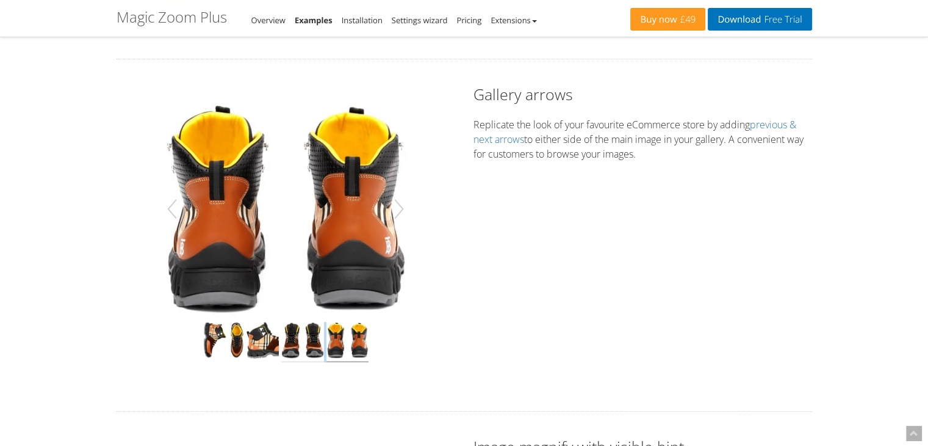
click at [319, 342] on img at bounding box center [302, 342] width 43 height 40
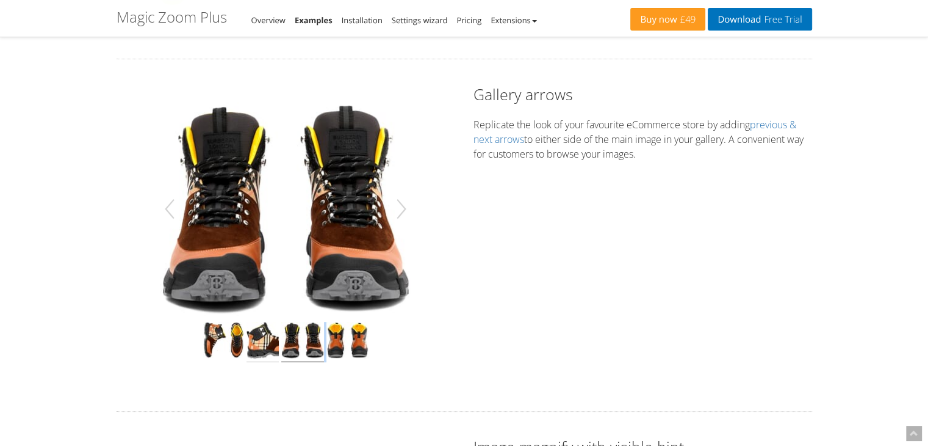
click at [274, 342] on img at bounding box center [263, 342] width 32 height 40
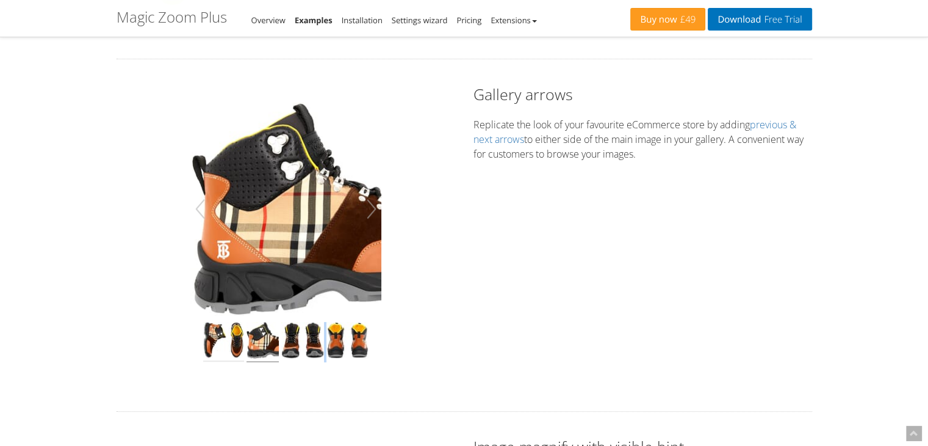
click at [237, 342] on img at bounding box center [223, 342] width 41 height 40
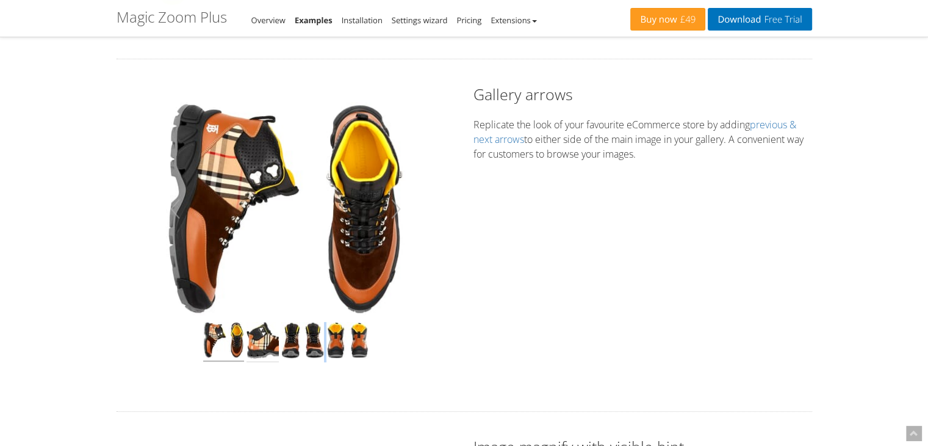
click at [258, 342] on img at bounding box center [263, 342] width 32 height 40
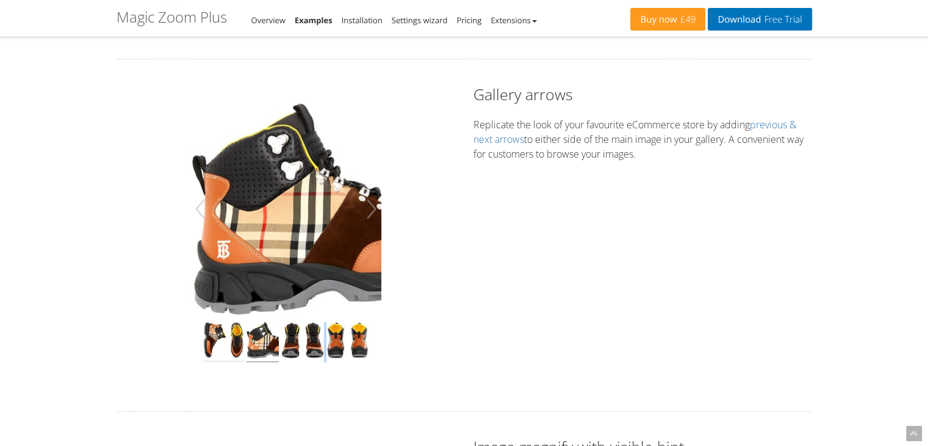
click at [235, 342] on img at bounding box center [223, 342] width 41 height 40
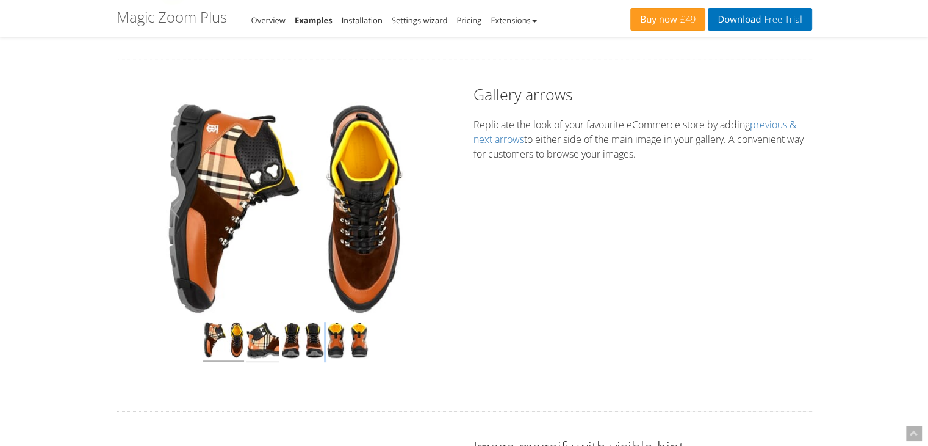
click at [263, 341] on img at bounding box center [263, 342] width 32 height 40
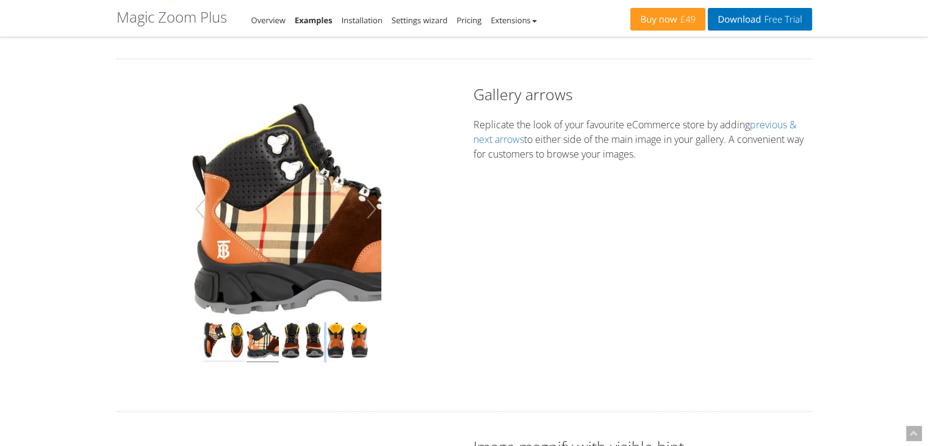
click at [228, 342] on img at bounding box center [223, 342] width 41 height 40
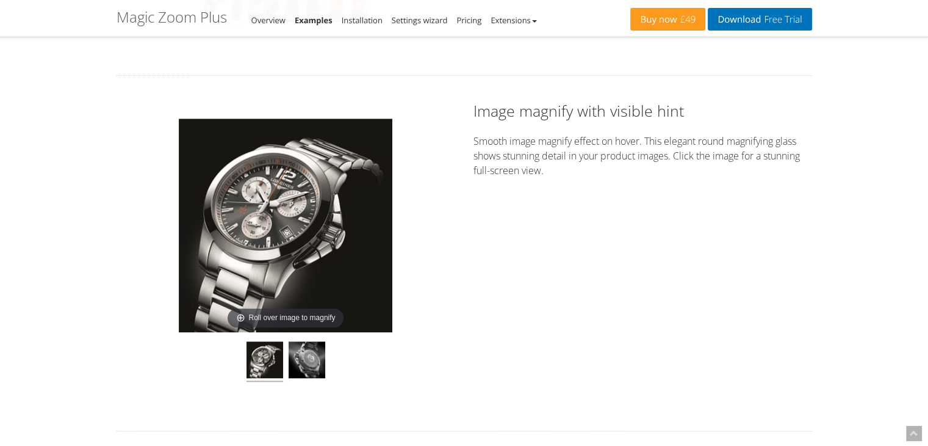
scroll to position [793, 0]
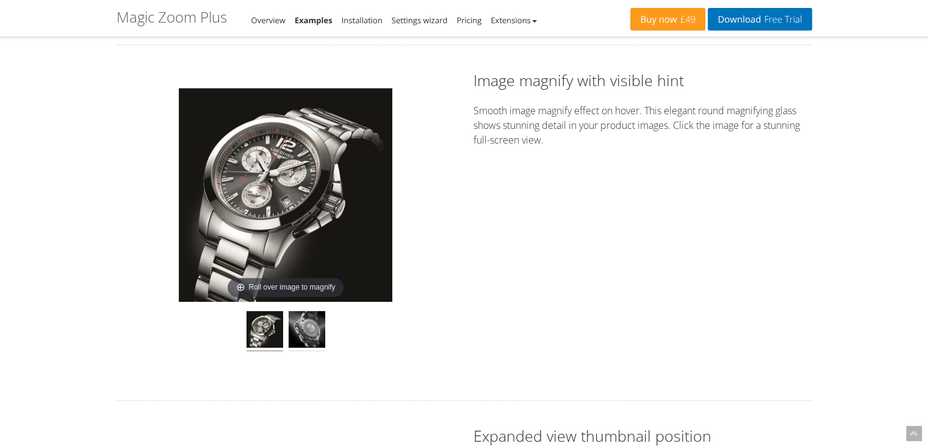
click at [319, 333] on img at bounding box center [307, 331] width 37 height 40
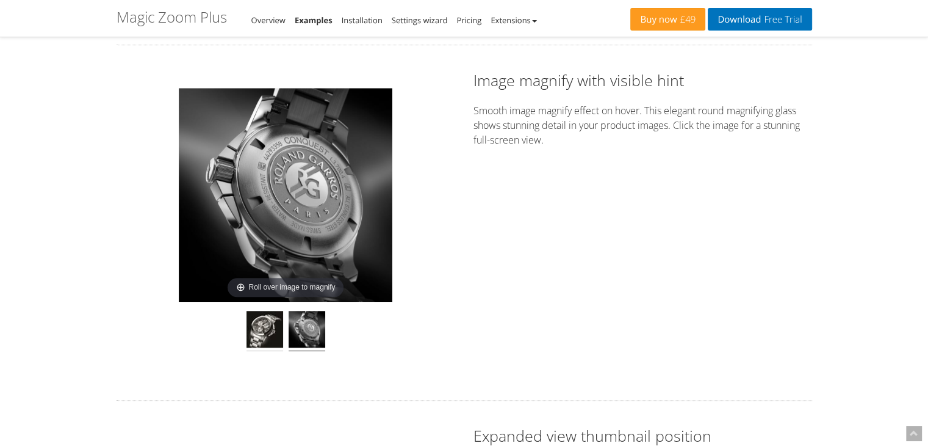
click at [266, 334] on img at bounding box center [265, 331] width 37 height 40
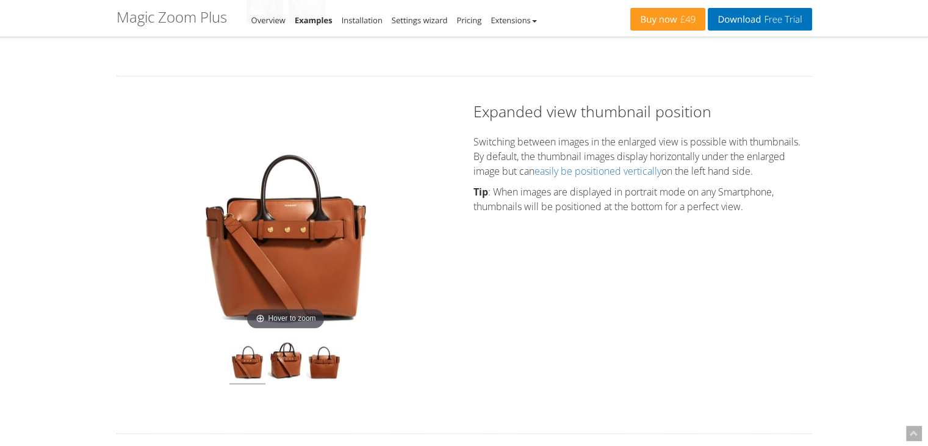
scroll to position [1282, 0]
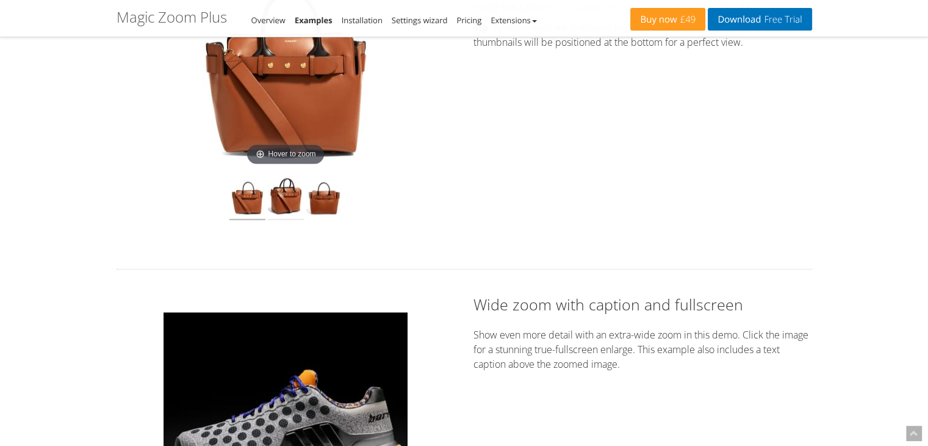
click at [273, 207] on img at bounding box center [286, 197] width 36 height 45
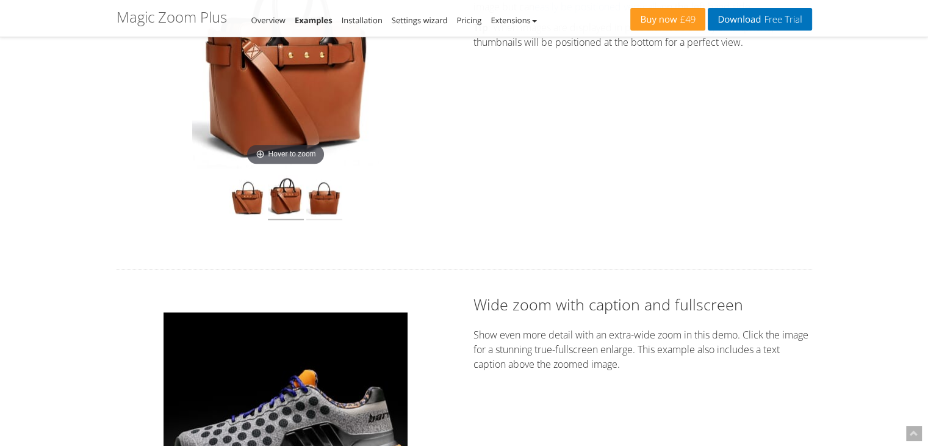
click at [315, 204] on img at bounding box center [324, 197] width 36 height 45
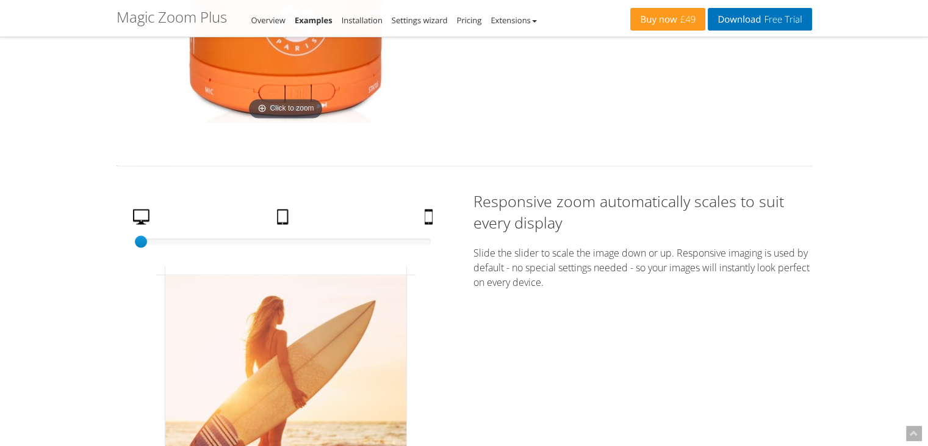
scroll to position [2014, 0]
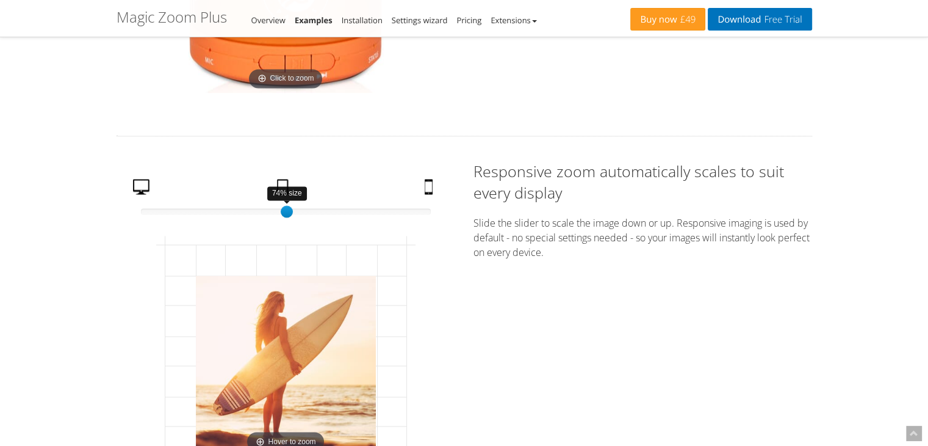
click at [285, 210] on div at bounding box center [286, 211] width 290 height 6
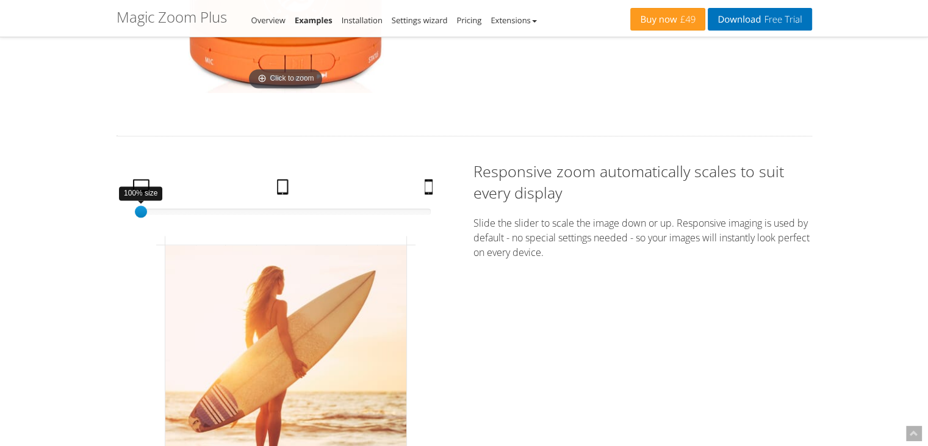
drag, startPoint x: 285, startPoint y: 210, endPoint x: 29, endPoint y: 197, distance: 256.7
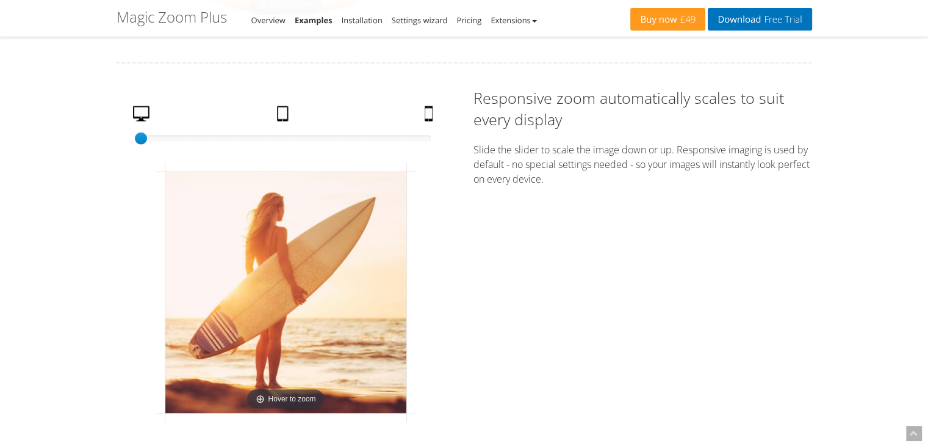
scroll to position [2075, 0]
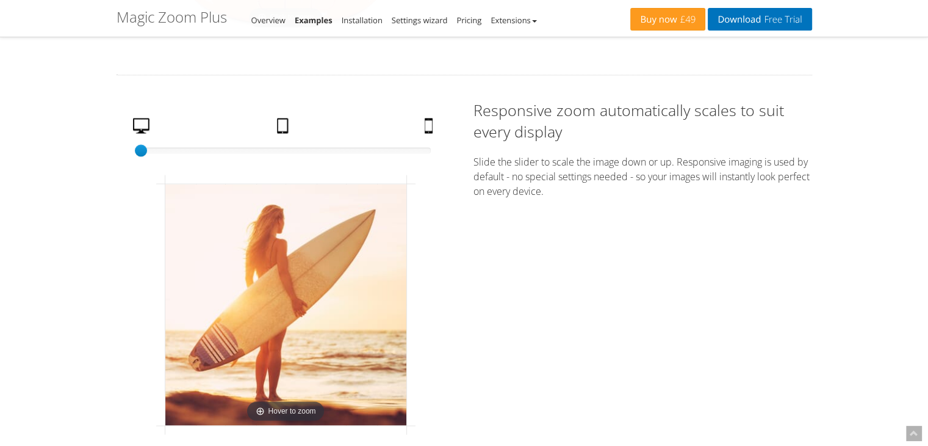
click at [527, 157] on p "Slide the slider to scale the image down or up. Responsive imaging is used by d…" at bounding box center [643, 176] width 339 height 44
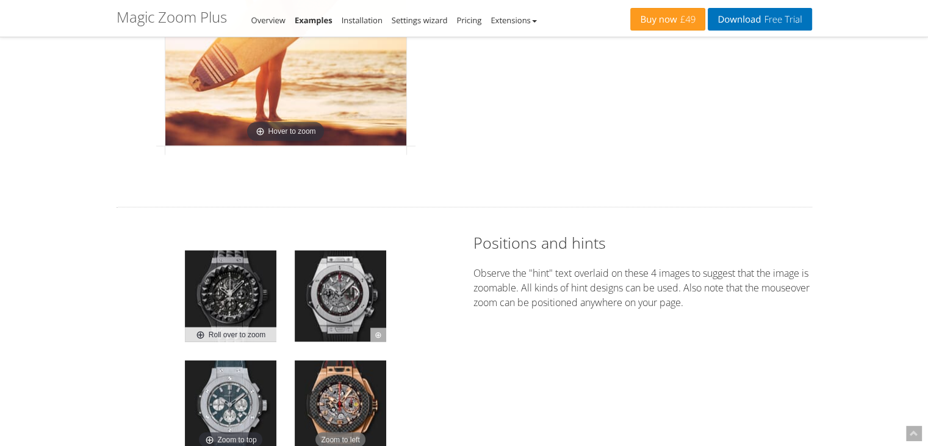
scroll to position [2197, 0]
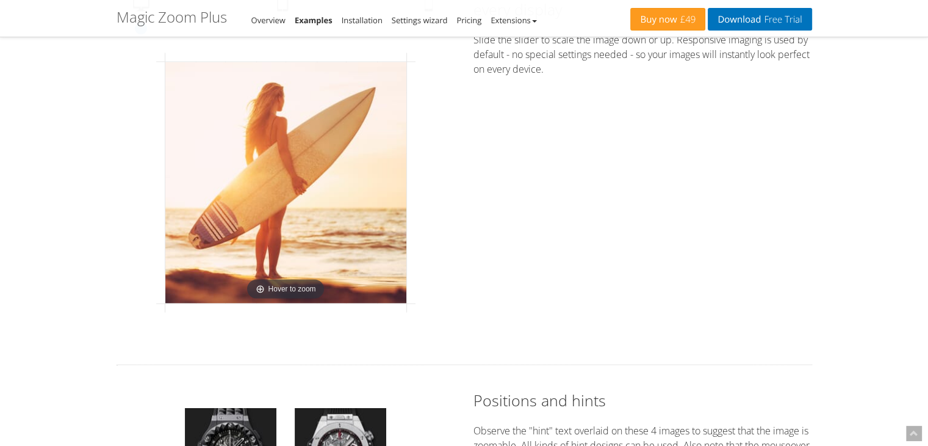
click at [306, 167] on img at bounding box center [285, 182] width 241 height 241
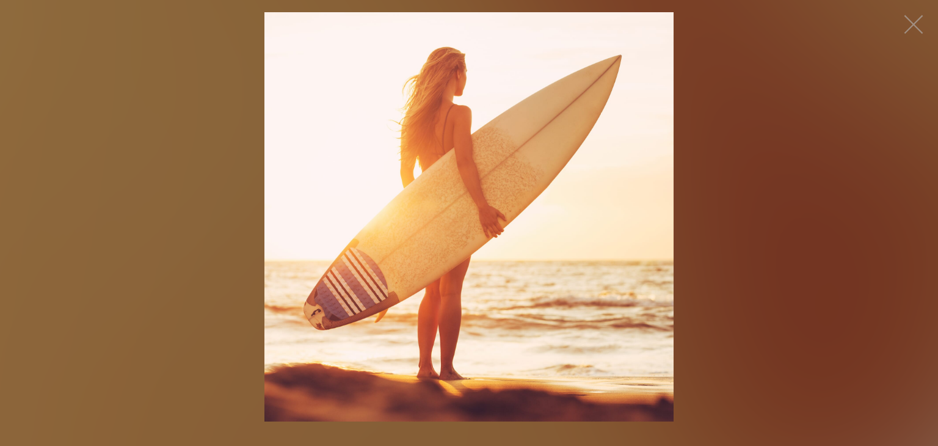
click at [222, 155] on figure "Click to expand" at bounding box center [469, 216] width 938 height 409
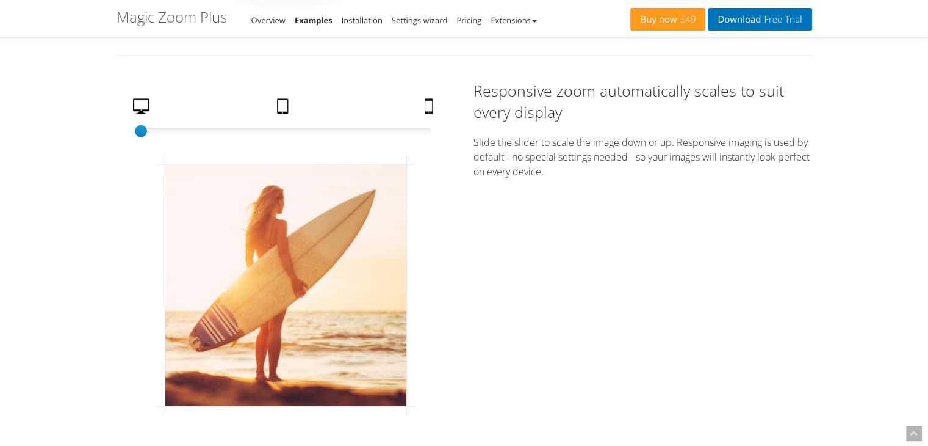
scroll to position [1953, 0]
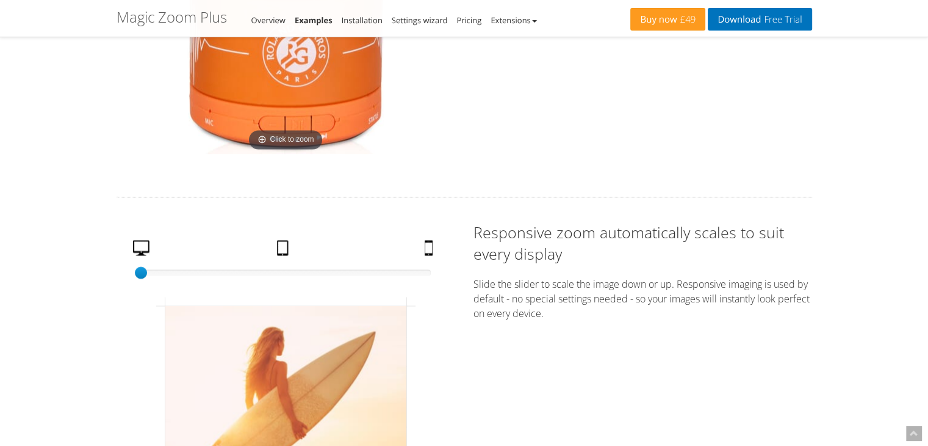
click at [623, 302] on p "Slide the slider to scale the image down or up. Responsive imaging is used by d…" at bounding box center [643, 299] width 339 height 44
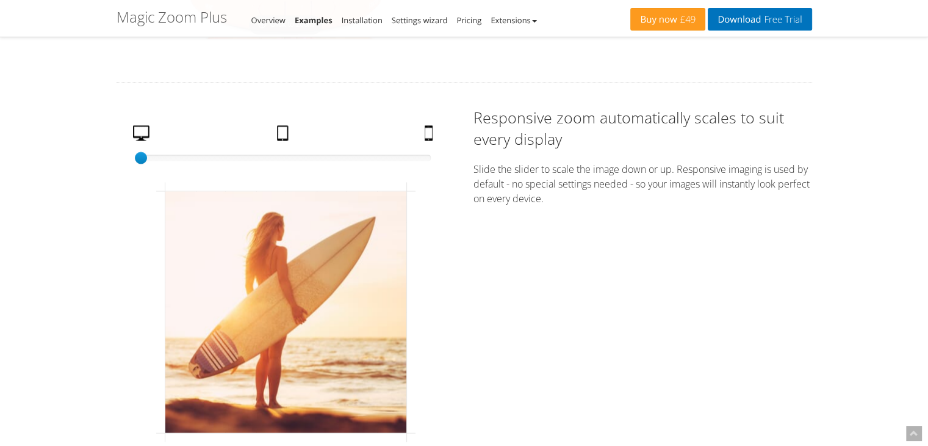
scroll to position [2075, 0]
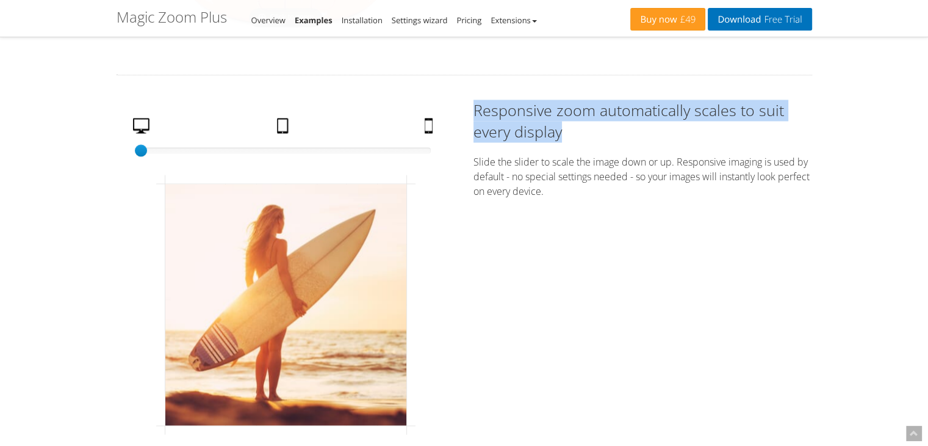
drag, startPoint x: 566, startPoint y: 126, endPoint x: 469, endPoint y: 106, distance: 99.0
click at [469, 106] on div "Responsive zoom automatically scales to suit every display Slide the slider to …" at bounding box center [643, 151] width 357 height 105
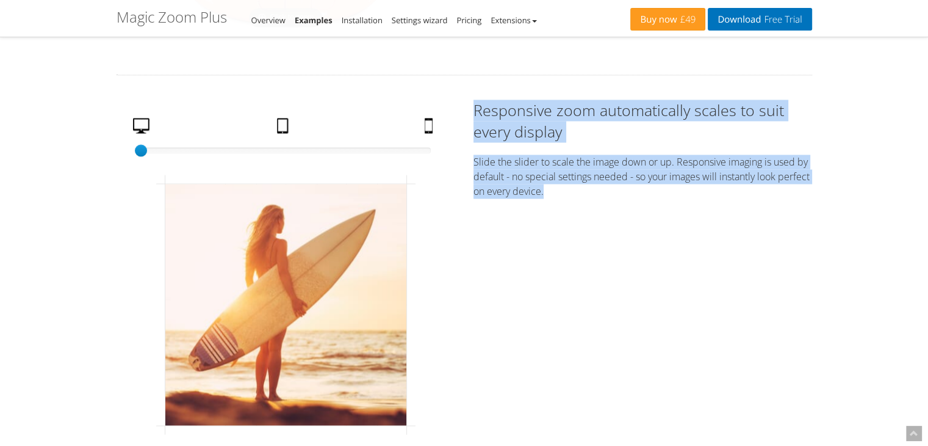
drag, startPoint x: 598, startPoint y: 195, endPoint x: 430, endPoint y: 83, distance: 201.6
click at [430, 83] on div "The ultimate way to zoom images Try 12 zoom effects that you can easily add to …" at bounding box center [465, 330] width 696 height 4646
copy div "100% size Desktop Tablet Mobile Click to expand Responsive zoom automatically s…"
click at [616, 271] on div "100% size 1 Desktop Tablet Mobile Click to expand Responsive zoom automatically…" at bounding box center [464, 280] width 714 height 362
